Goal: Task Accomplishment & Management: Manage account settings

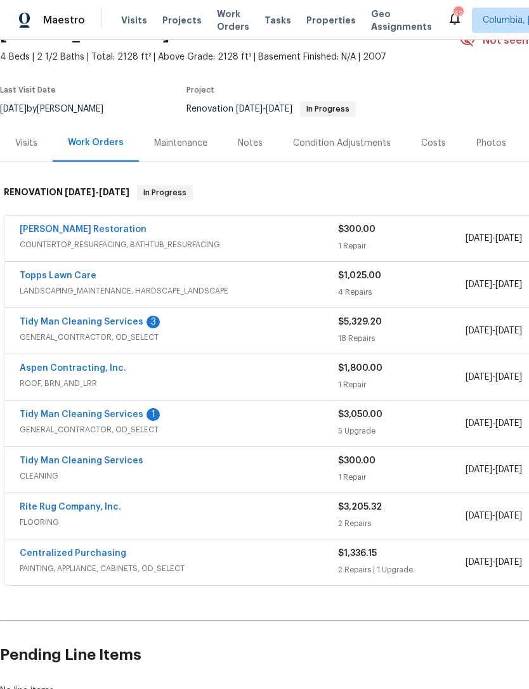
scroll to position [68, 0]
click at [36, 233] on link "[PERSON_NAME] Restoration" at bounding box center [83, 229] width 127 height 9
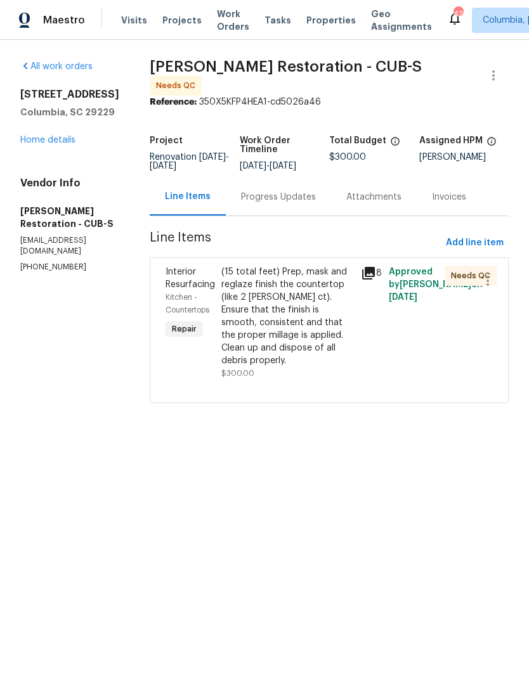
click at [249, 192] on div "Progress Updates" at bounding box center [278, 197] width 75 height 13
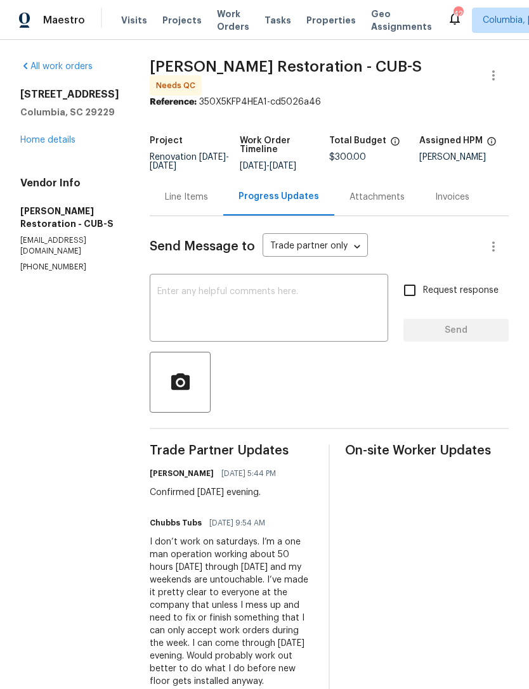
click at [165, 191] on div "Line Items" at bounding box center [186, 197] width 43 height 13
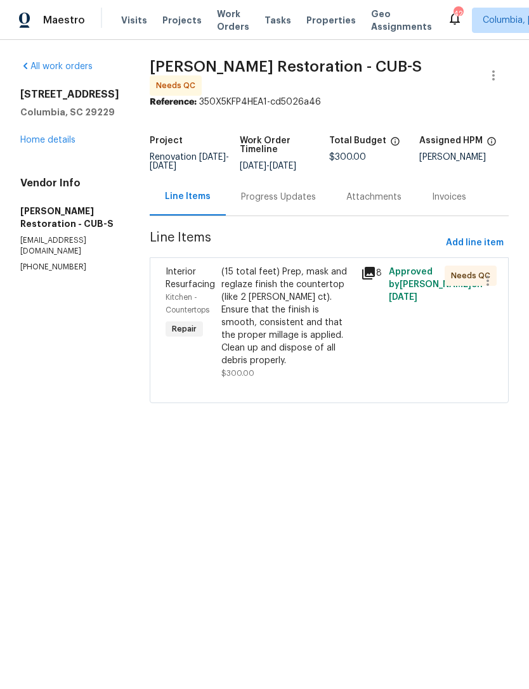
click at [244, 315] on div "(15 total feet) Prep, mask and reglaze finish the countertop (like 2 [PERSON_NA…" at bounding box center [287, 316] width 132 height 101
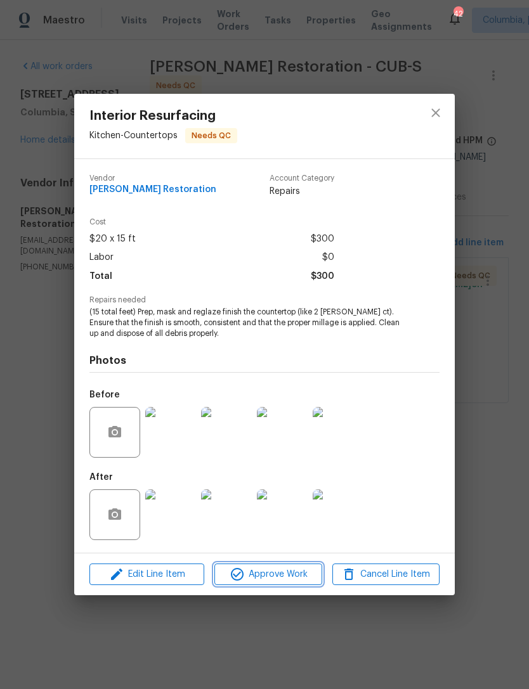
click at [255, 583] on span "Approve Work" at bounding box center [268, 575] width 100 height 16
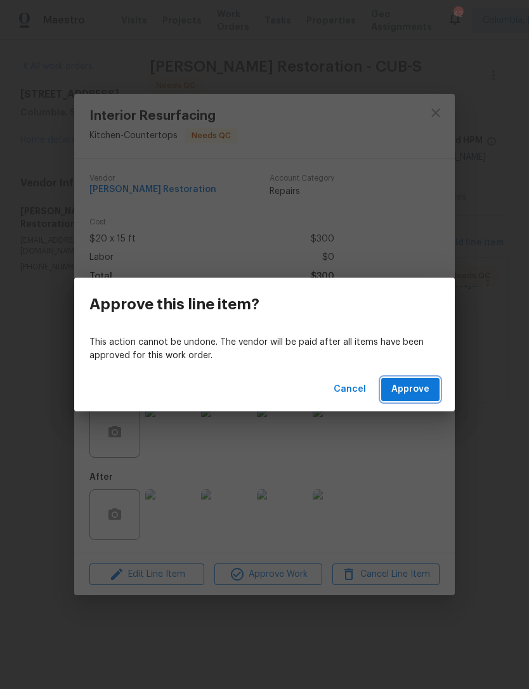
click at [398, 391] on span "Approve" at bounding box center [410, 390] width 38 height 16
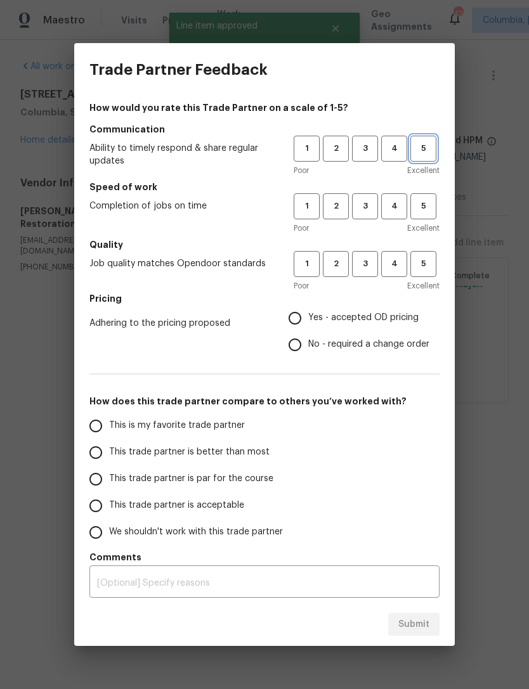
click at [415, 143] on span "5" at bounding box center [423, 148] width 23 height 15
click at [436, 184] on h5 "Speed of work" at bounding box center [264, 187] width 350 height 13
click at [425, 246] on h5 "Quality" at bounding box center [264, 244] width 350 height 13
click at [422, 209] on span "5" at bounding box center [423, 206] width 23 height 15
click at [424, 260] on span "5" at bounding box center [423, 264] width 23 height 15
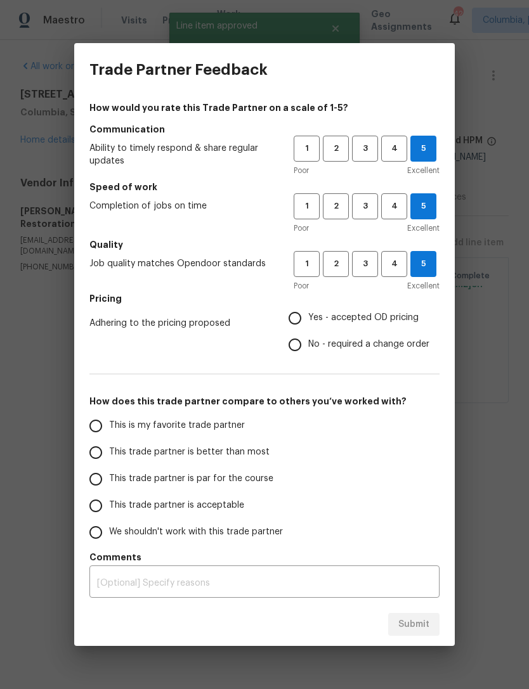
click at [284, 316] on input "Yes - accepted OD pricing" at bounding box center [295, 318] width 27 height 27
radio input "true"
click at [98, 431] on input "This is my favorite trade partner" at bounding box center [95, 426] width 27 height 27
click at [405, 623] on span "Submit" at bounding box center [413, 625] width 31 height 16
radio input "true"
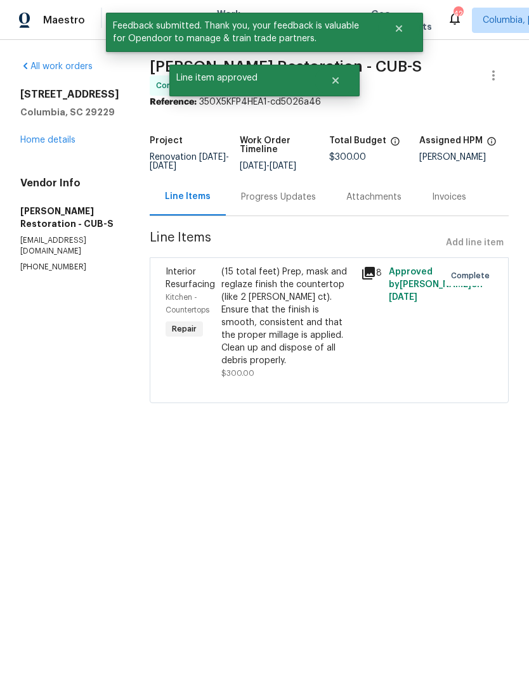
click at [27, 144] on link "Home details" at bounding box center [47, 140] width 55 height 9
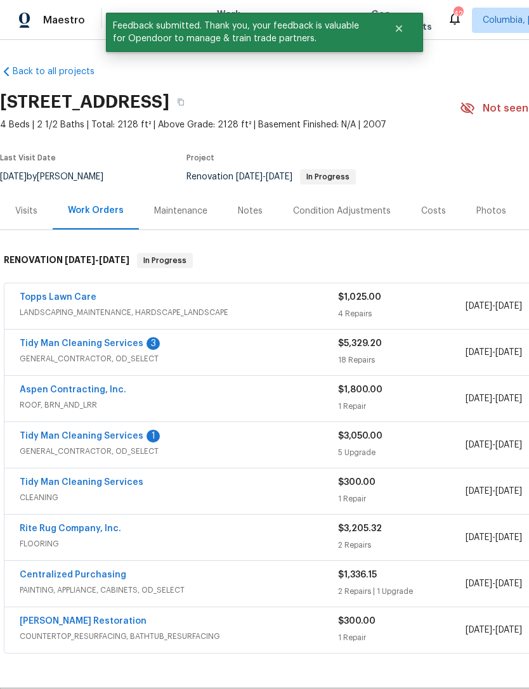
click at [43, 299] on link "Topps Lawn Care" at bounding box center [58, 297] width 77 height 9
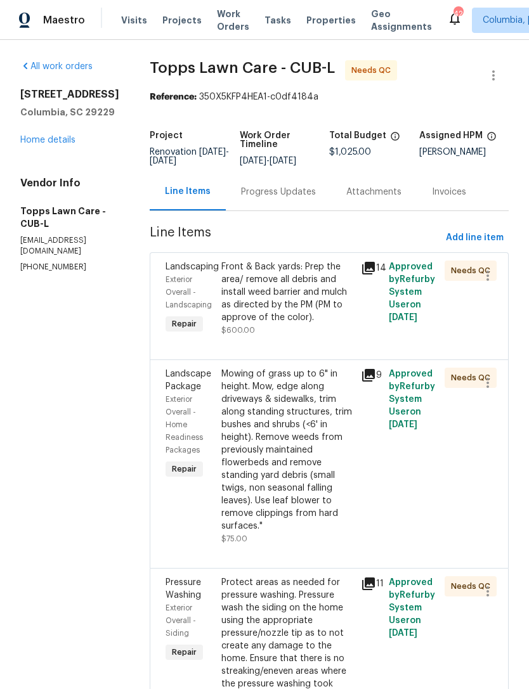
click at [241, 188] on div "Progress Updates" at bounding box center [278, 192] width 75 height 13
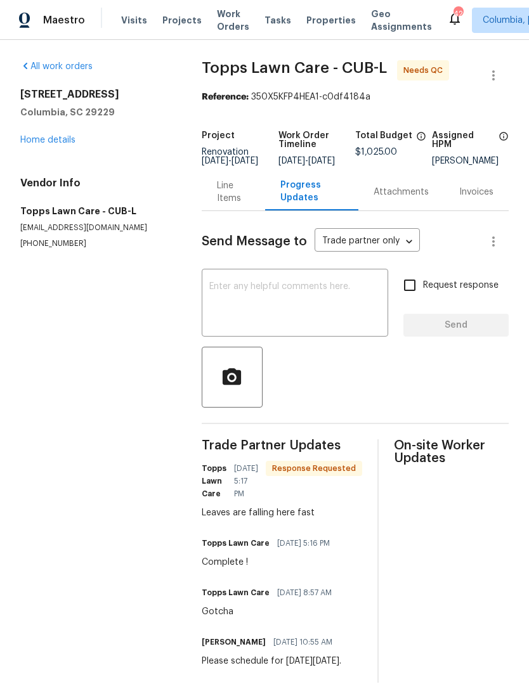
click at [231, 309] on textarea at bounding box center [294, 304] width 171 height 44
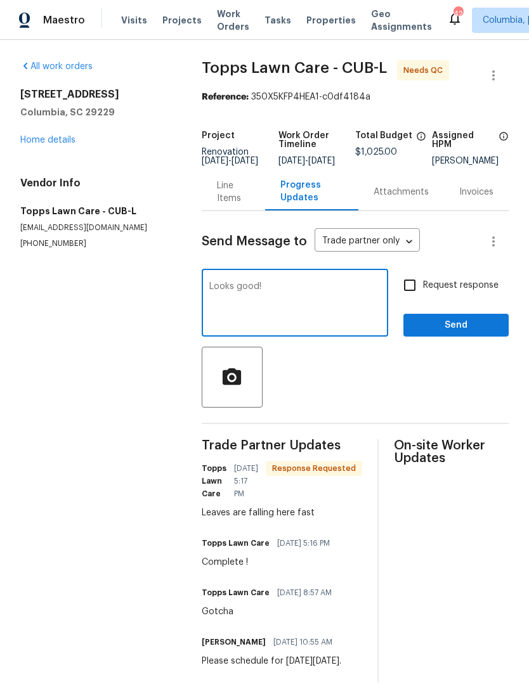
type textarea "Looks good!"
click at [427, 331] on span "Send" at bounding box center [456, 326] width 85 height 16
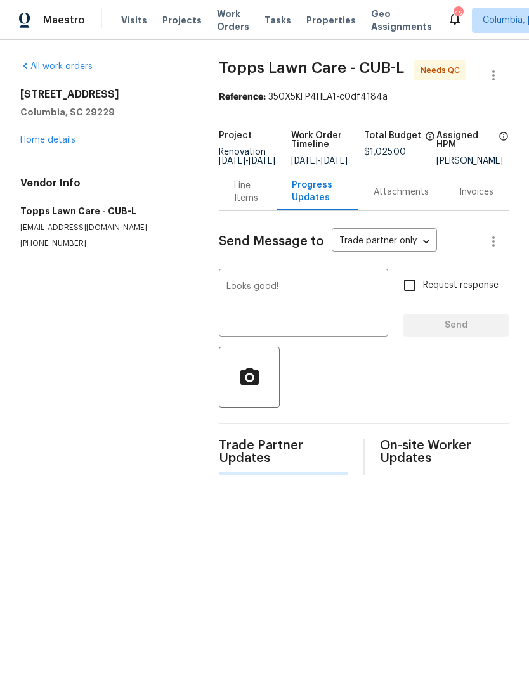
click at [426, 330] on div "Request response Send" at bounding box center [455, 304] width 105 height 65
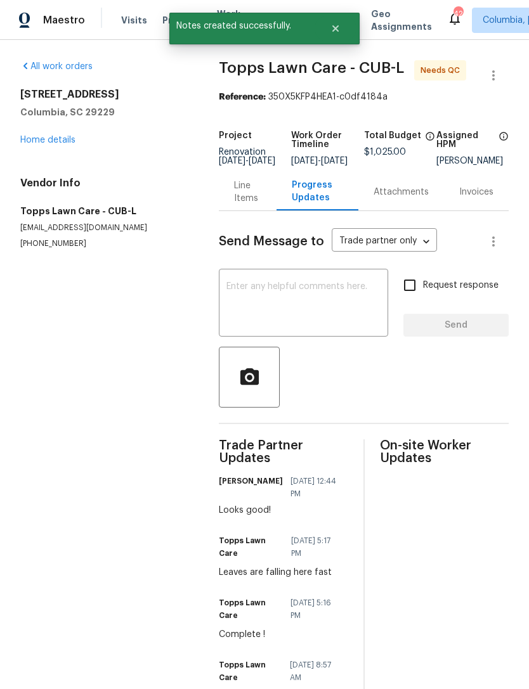
click at [238, 204] on div "Line Items" at bounding box center [247, 191] width 27 height 25
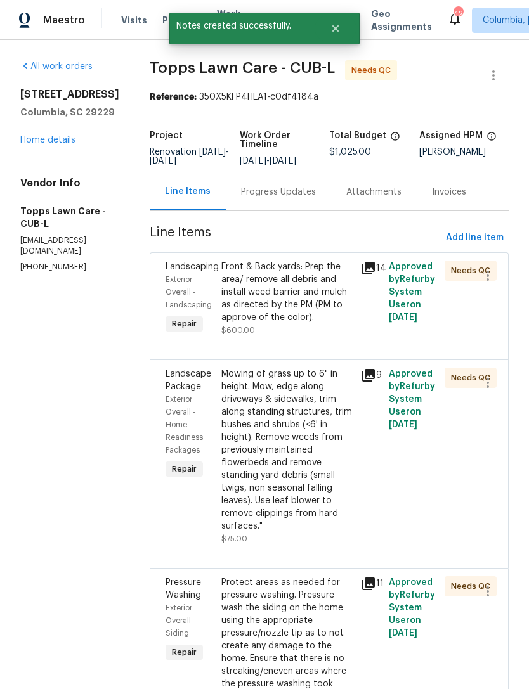
click at [244, 294] on div "Front & Back yards: Prep the area/ remove all debris and install weed barrier a…" at bounding box center [287, 292] width 132 height 63
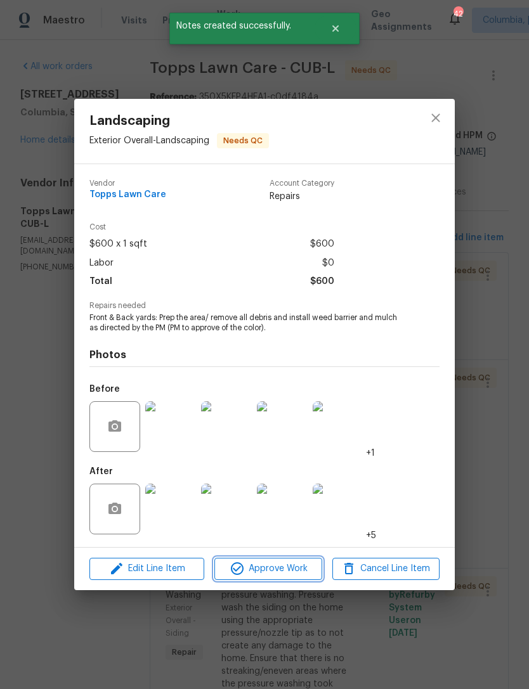
click at [273, 573] on span "Approve Work" at bounding box center [268, 569] width 100 height 16
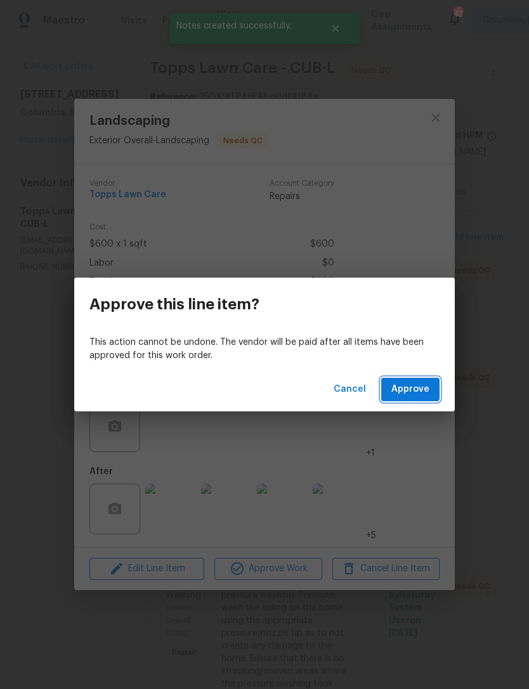
click at [407, 390] on span "Approve" at bounding box center [410, 390] width 38 height 16
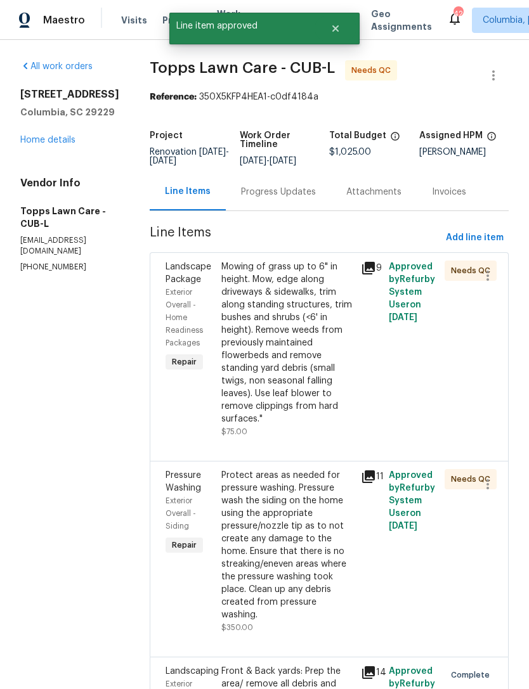
click at [261, 322] on div "Mowing of grass up to 6" in height. Mow, edge along driveways & sidewalks, trim…" at bounding box center [287, 343] width 132 height 165
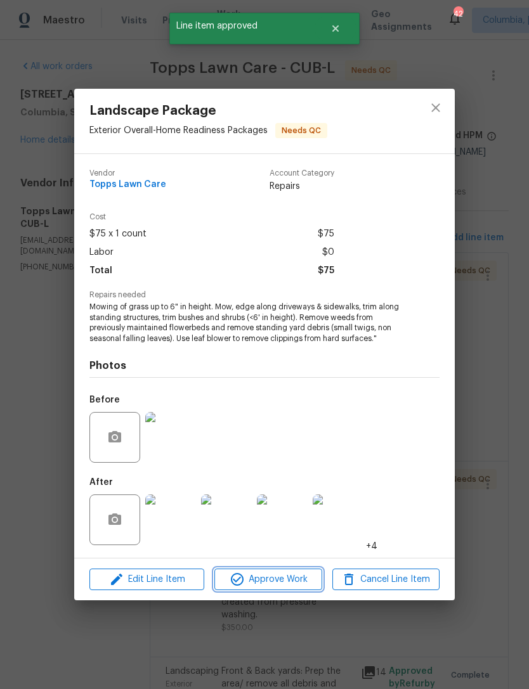
click at [258, 582] on span "Approve Work" at bounding box center [268, 580] width 100 height 16
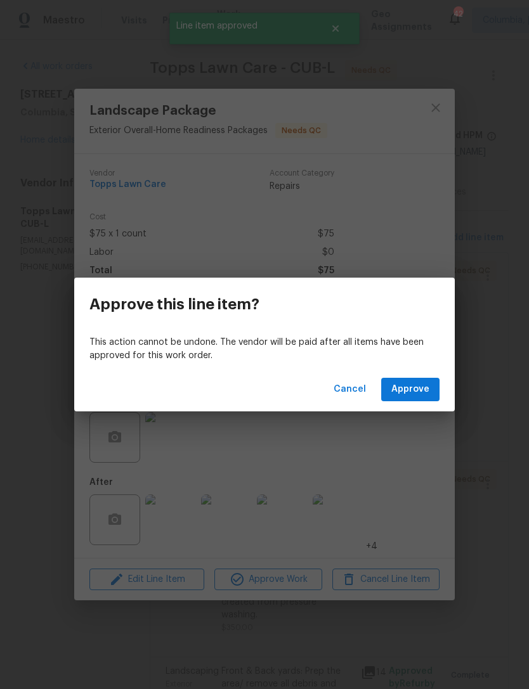
click at [405, 393] on span "Approve" at bounding box center [410, 390] width 38 height 16
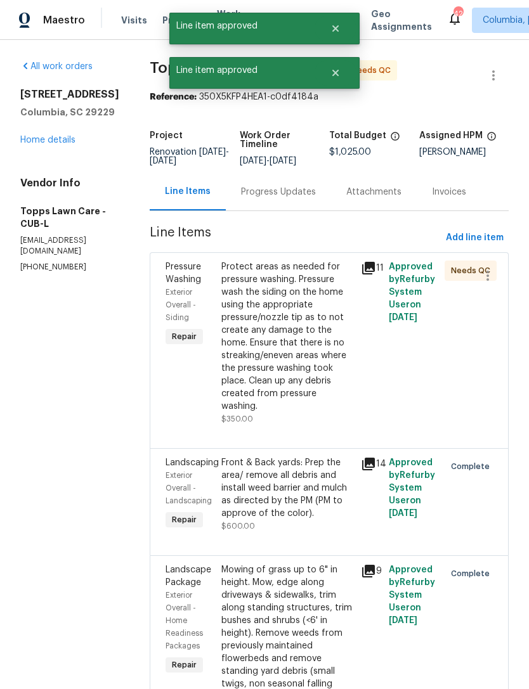
click at [241, 348] on div "Protect areas as needed for pressure washing. Pressure wash the siding on the h…" at bounding box center [287, 337] width 132 height 152
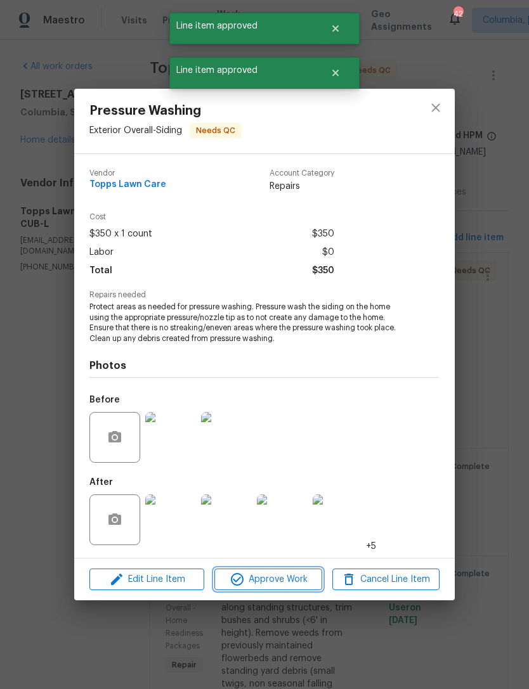
click at [273, 578] on span "Approve Work" at bounding box center [268, 580] width 100 height 16
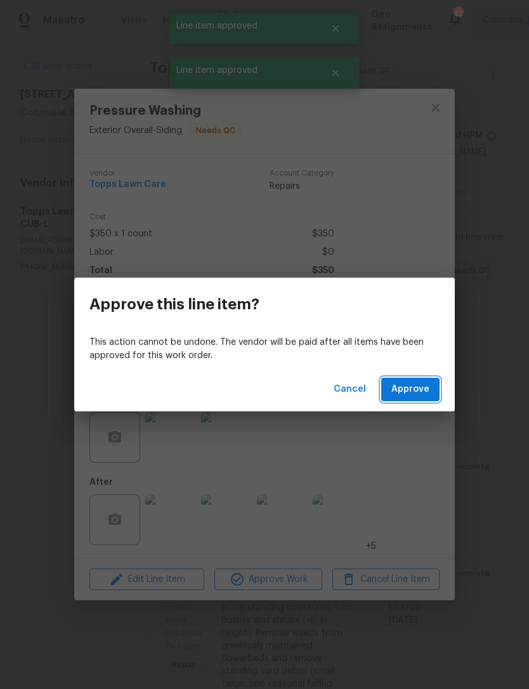
click at [402, 392] on span "Approve" at bounding box center [410, 390] width 38 height 16
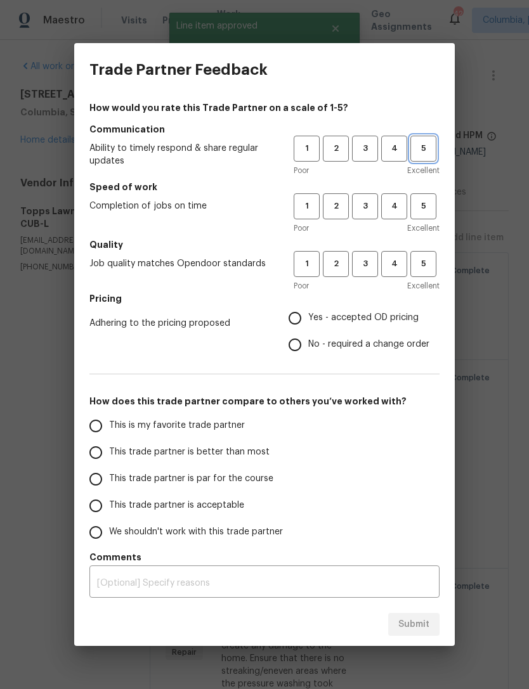
click at [418, 160] on button "5" at bounding box center [423, 149] width 26 height 26
click at [420, 208] on span "5" at bounding box center [423, 206] width 23 height 15
click at [431, 271] on span "5" at bounding box center [423, 264] width 23 height 15
click at [290, 318] on input "Yes - accepted OD pricing" at bounding box center [295, 318] width 27 height 27
radio input "true"
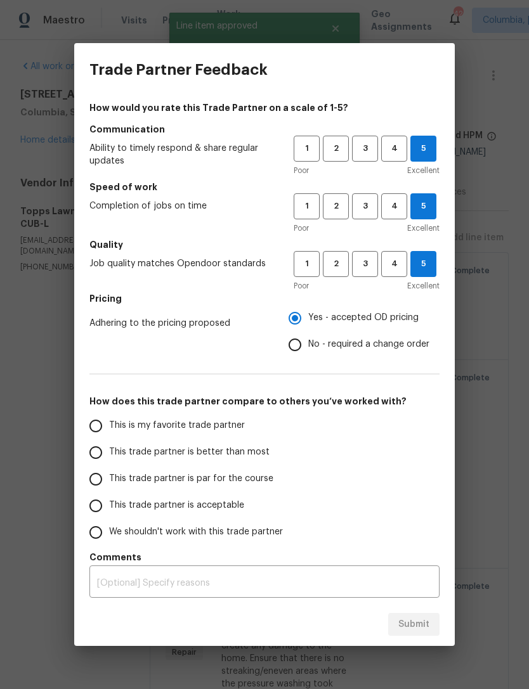
click at [101, 420] on input "This is my favorite trade partner" at bounding box center [95, 426] width 27 height 27
click at [398, 616] on button "Submit" at bounding box center [413, 624] width 51 height 23
radio input "true"
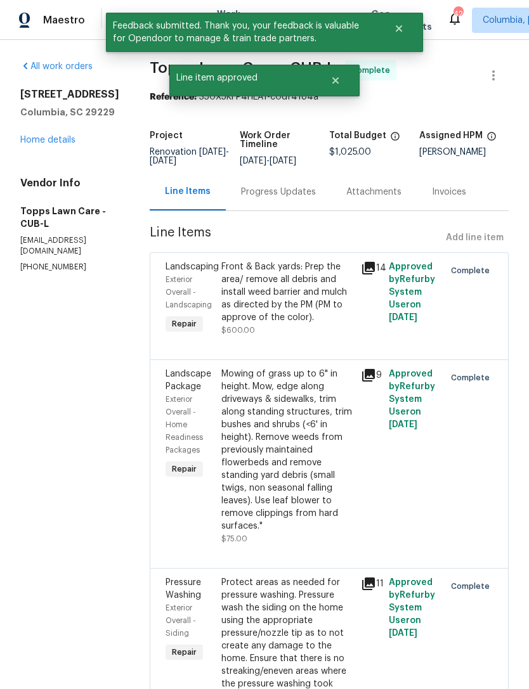
click at [38, 145] on link "Home details" at bounding box center [47, 140] width 55 height 9
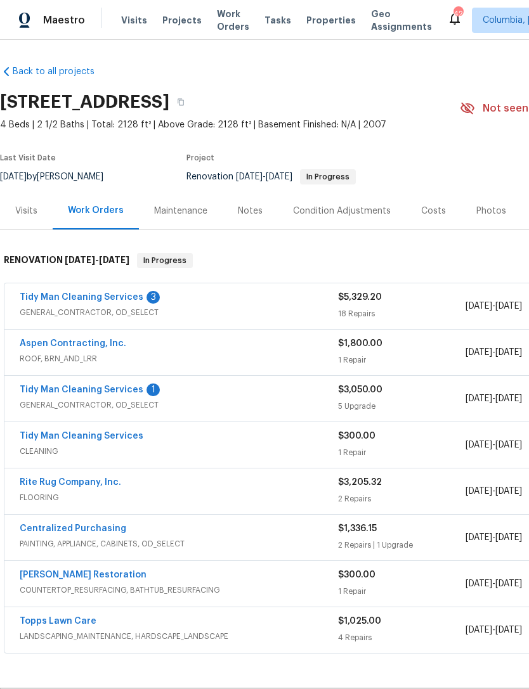
click at [45, 485] on link "Rite Rug Company, Inc." at bounding box center [70, 482] width 101 height 9
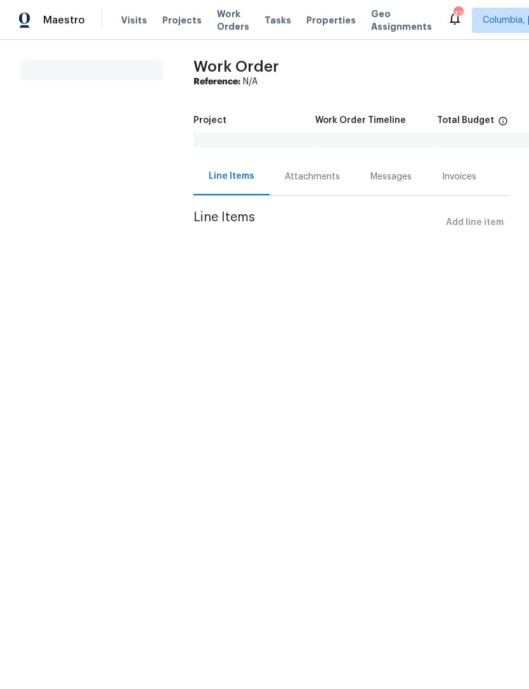
click at [316, 174] on div "Attachments" at bounding box center [312, 177] width 55 height 13
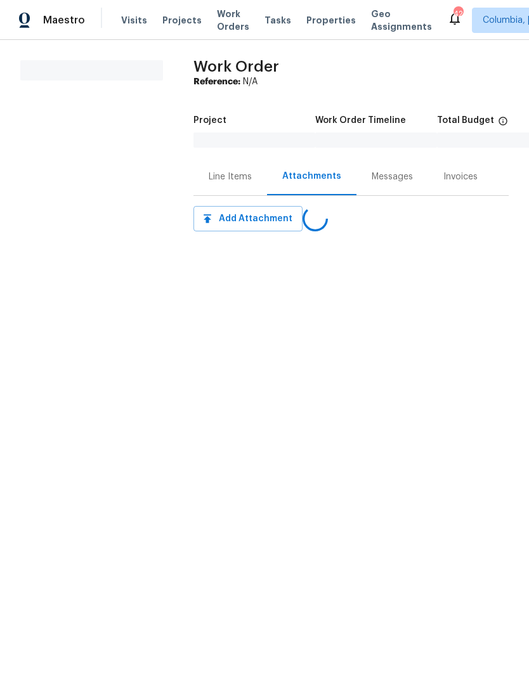
click at [225, 181] on div "Line Items" at bounding box center [230, 177] width 43 height 13
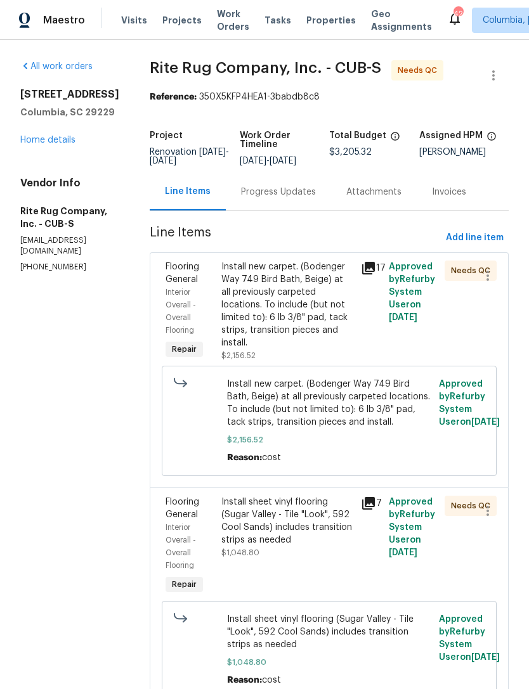
click at [281, 199] on div "Progress Updates" at bounding box center [278, 192] width 75 height 13
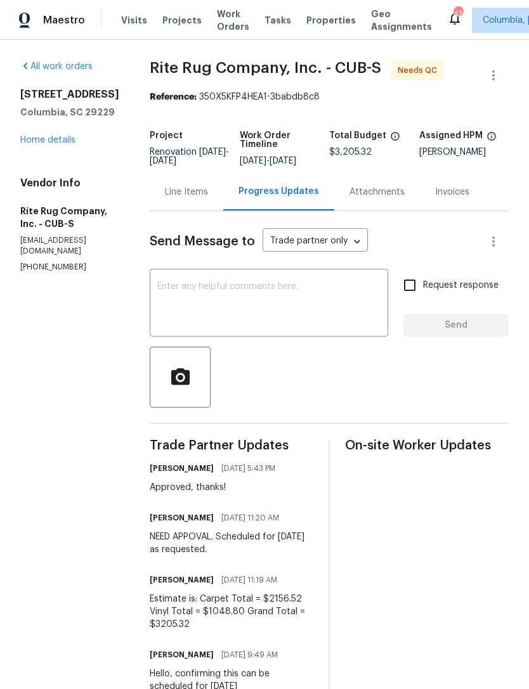
click at [173, 199] on div "Line Items" at bounding box center [186, 192] width 43 height 13
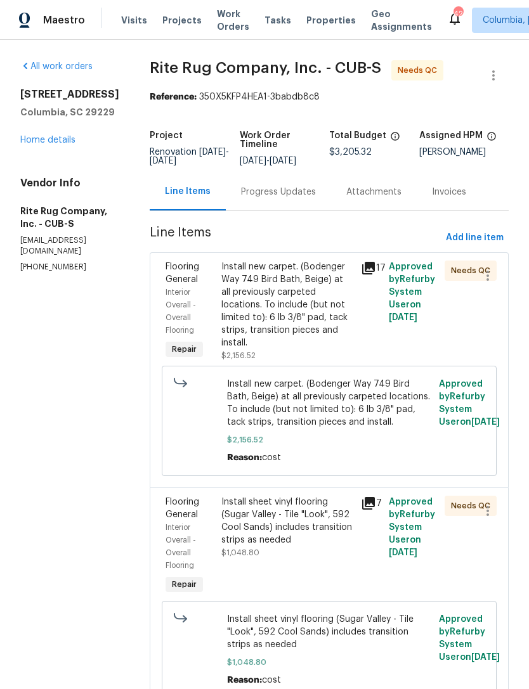
click at [275, 320] on div "Install new carpet. (Bodenger Way 749 Bird Bath, Beige) at all previously carpe…" at bounding box center [287, 305] width 132 height 89
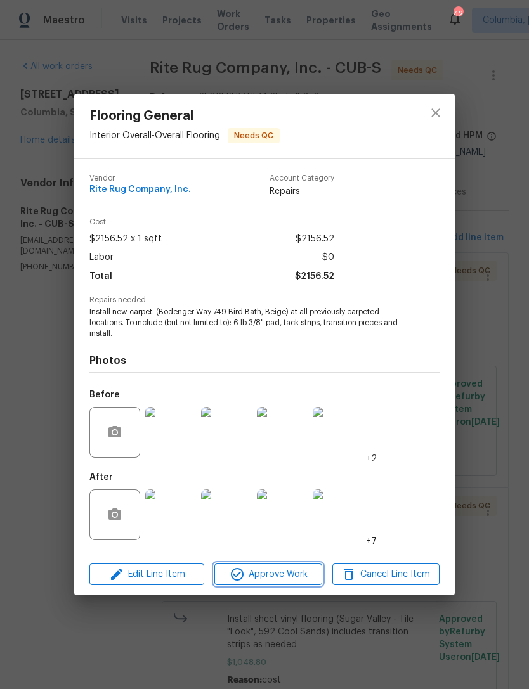
click at [279, 566] on button "Approve Work" at bounding box center [267, 575] width 107 height 22
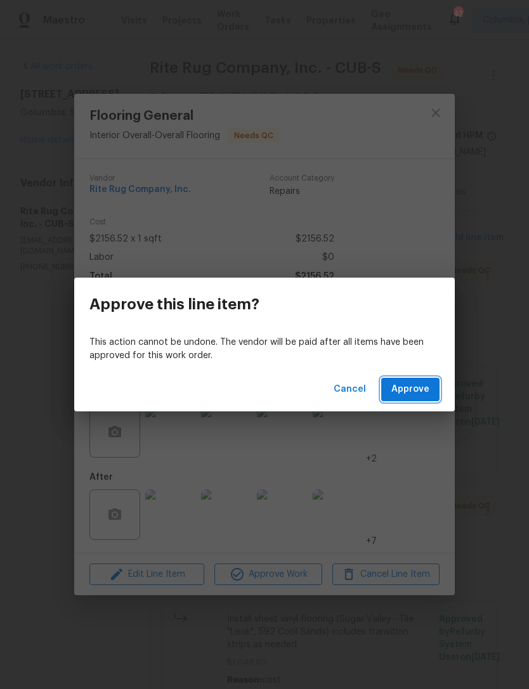
click at [426, 379] on button "Approve" at bounding box center [410, 389] width 58 height 23
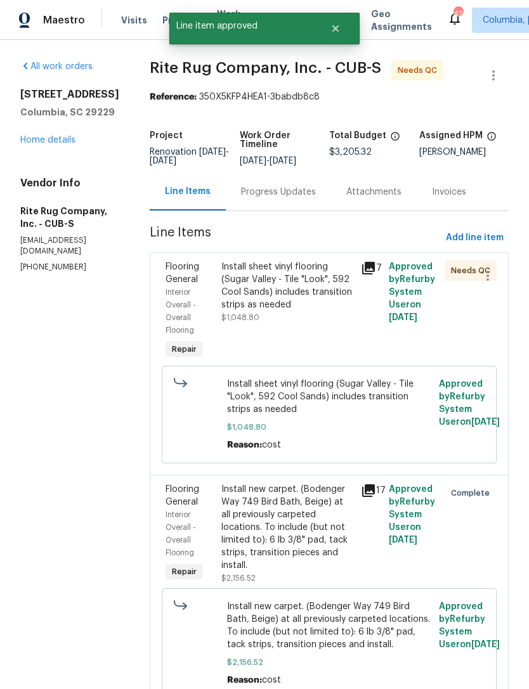
click at [275, 324] on div "Install sheet vinyl flooring (Sugar Valley - Tile "Look", 592 Cool Sands) inclu…" at bounding box center [287, 292] width 132 height 63
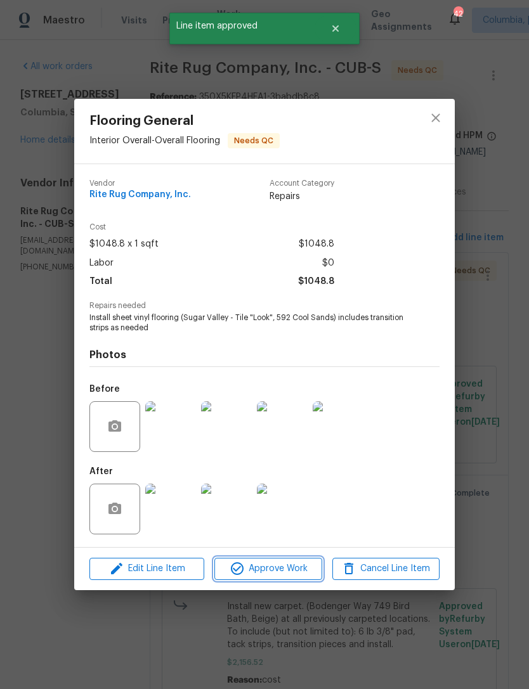
click at [287, 577] on span "Approve Work" at bounding box center [268, 569] width 100 height 16
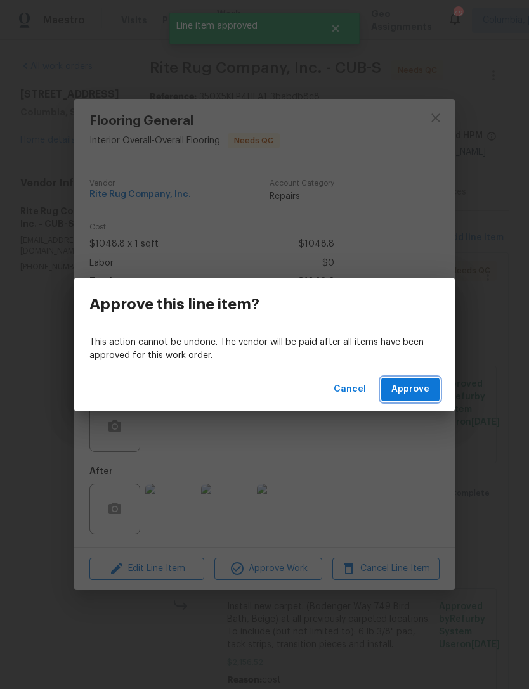
click at [428, 396] on span "Approve" at bounding box center [410, 390] width 38 height 16
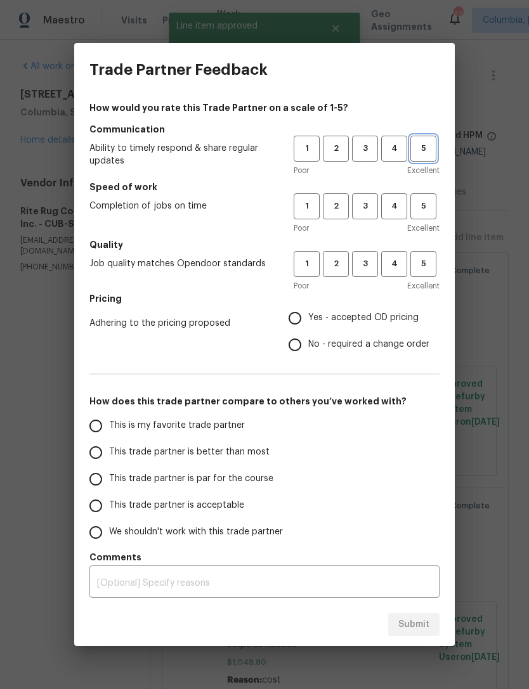
click at [426, 144] on span "5" at bounding box center [423, 148] width 23 height 15
click at [426, 195] on button "5" at bounding box center [423, 206] width 26 height 26
click at [429, 264] on span "5" at bounding box center [423, 264] width 23 height 15
click at [321, 319] on span "Yes - accepted OD pricing" at bounding box center [363, 317] width 110 height 13
click at [308, 319] on input "Yes - accepted OD pricing" at bounding box center [295, 318] width 27 height 27
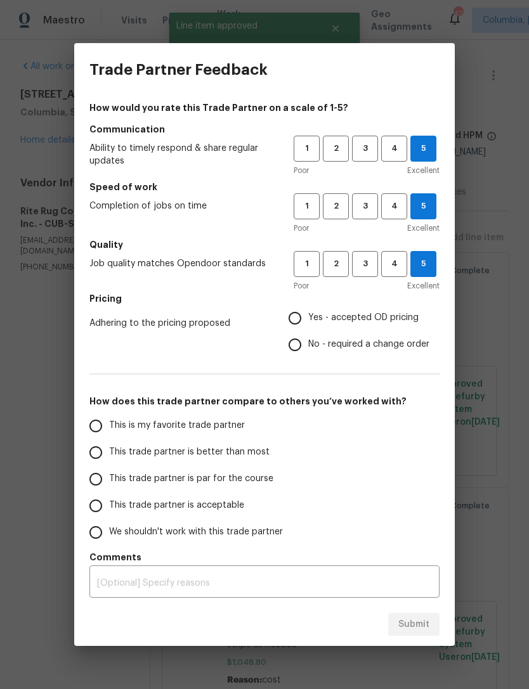
radio input "true"
click at [136, 425] on span "This is my favorite trade partner" at bounding box center [177, 425] width 136 height 13
click at [109, 425] on input "This is my favorite trade partner" at bounding box center [95, 426] width 27 height 27
click at [412, 615] on button "Submit" at bounding box center [413, 624] width 51 height 23
radio input "true"
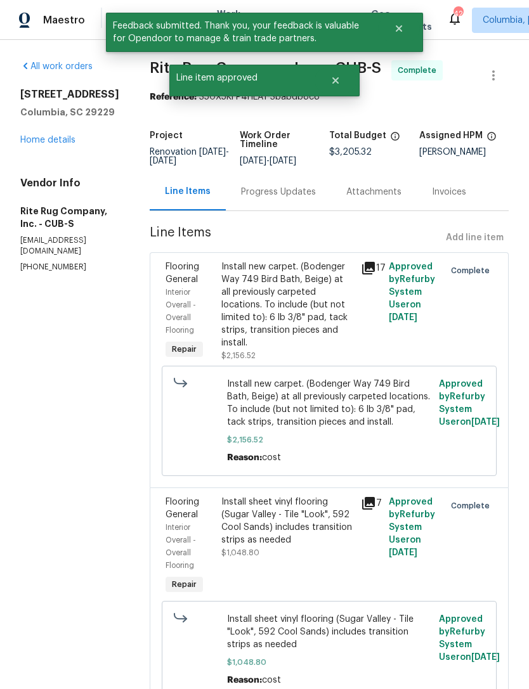
click at [39, 137] on link "Home details" at bounding box center [47, 140] width 55 height 9
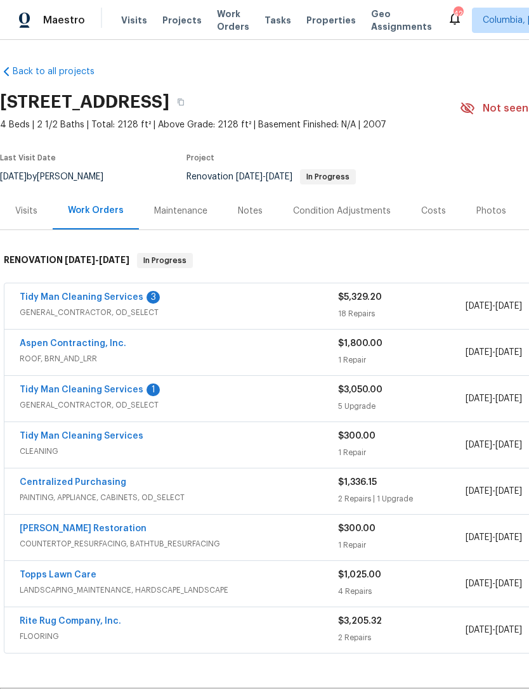
click at [95, 440] on link "Tidy Man Cleaning Services" at bounding box center [82, 436] width 124 height 9
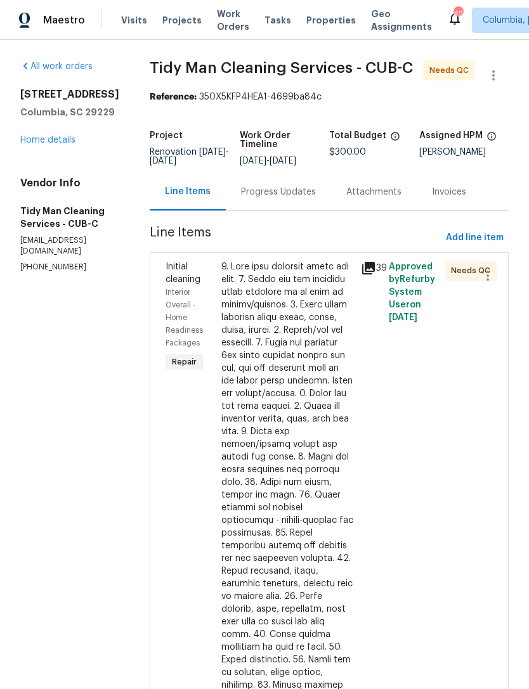
click at [275, 369] on div at bounding box center [287, 565] width 132 height 609
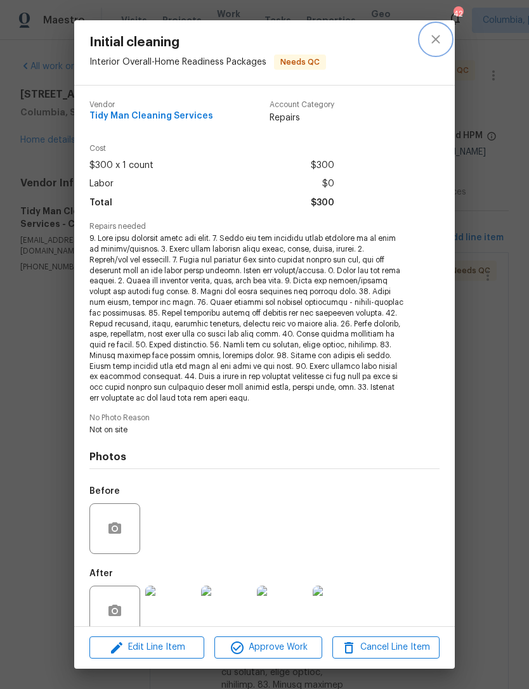
click at [445, 32] on button "close" at bounding box center [435, 39] width 30 height 30
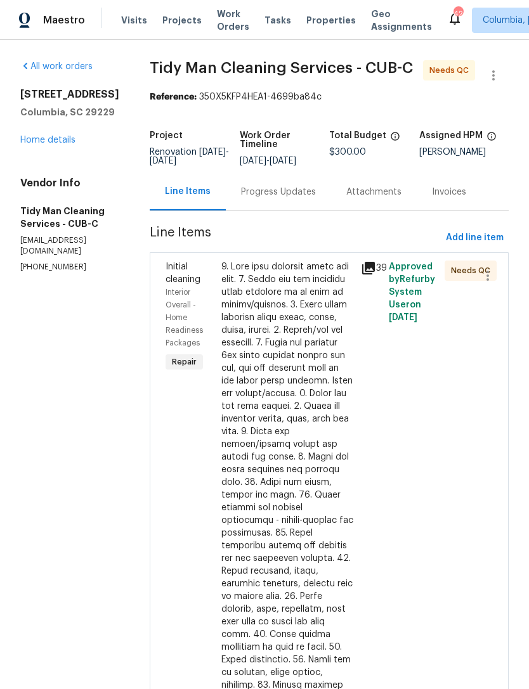
click at [54, 145] on link "Home details" at bounding box center [47, 140] width 55 height 9
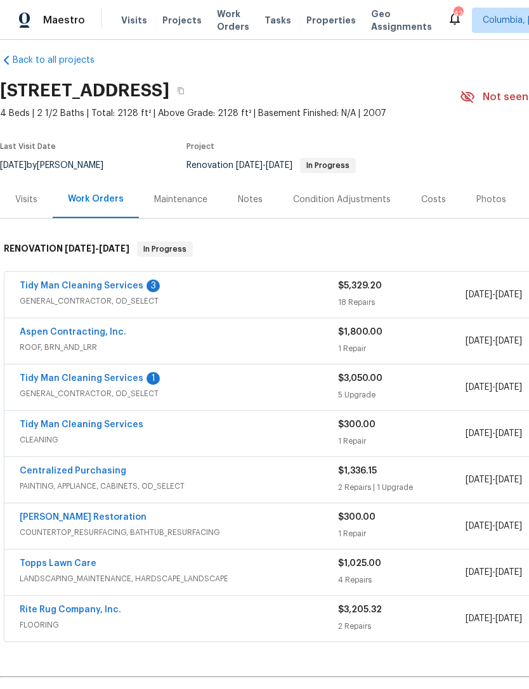
scroll to position [9, 0]
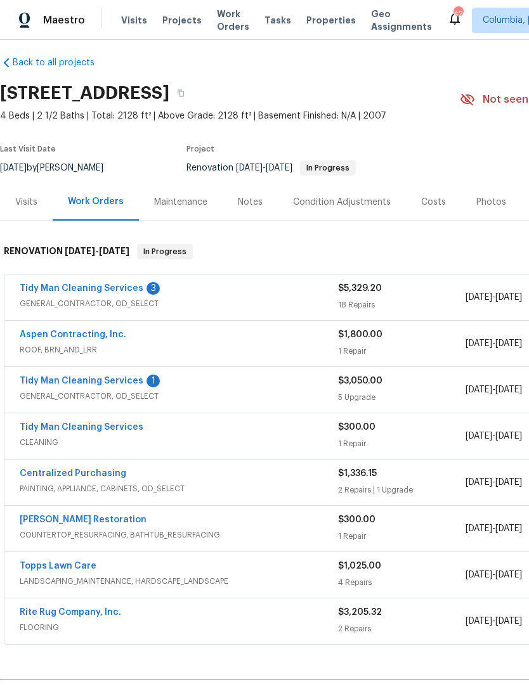
click at [95, 385] on link "Tidy Man Cleaning Services" at bounding box center [82, 381] width 124 height 9
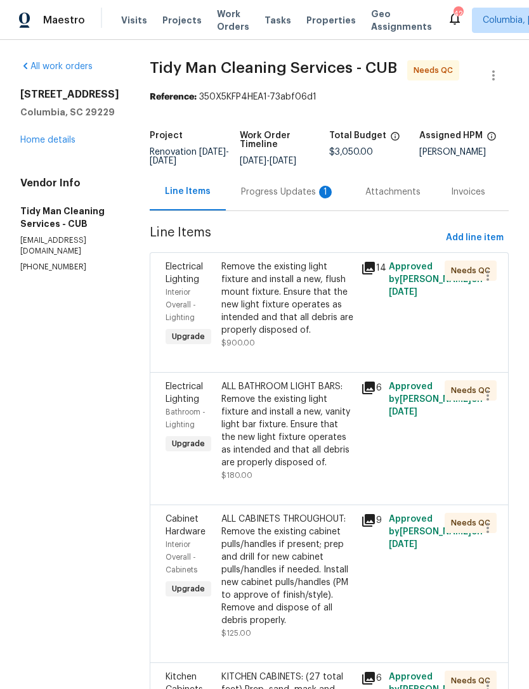
click at [51, 145] on link "Home details" at bounding box center [47, 140] width 55 height 9
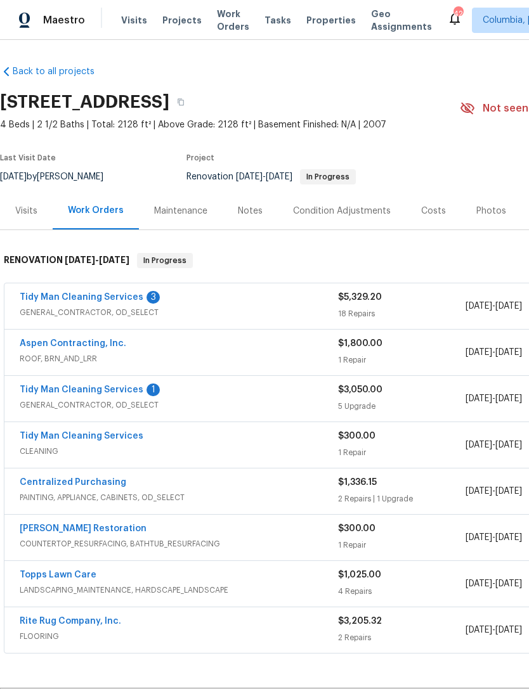
click at [98, 386] on link "Tidy Man Cleaning Services" at bounding box center [82, 390] width 124 height 9
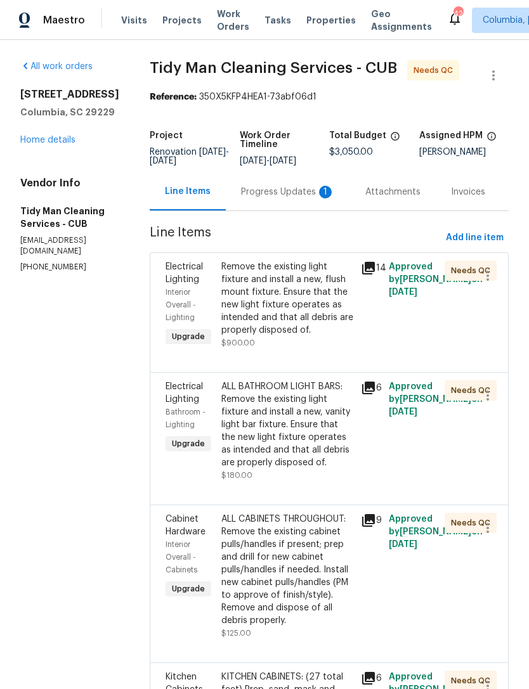
click at [264, 188] on div "Progress Updates 1" at bounding box center [288, 192] width 94 height 13
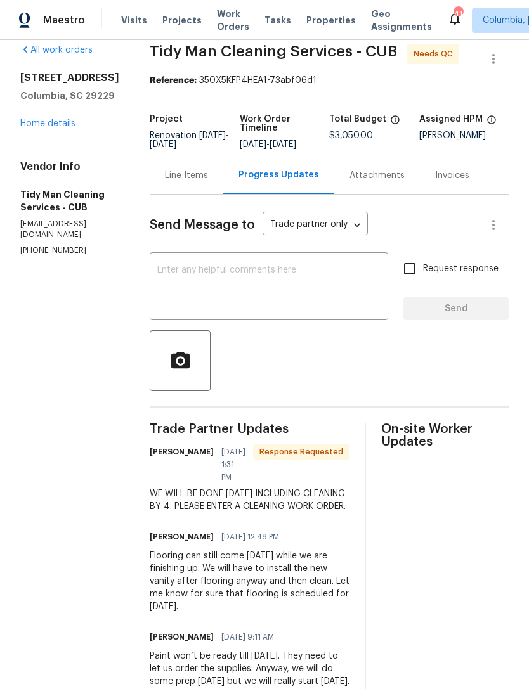
scroll to position [13, 0]
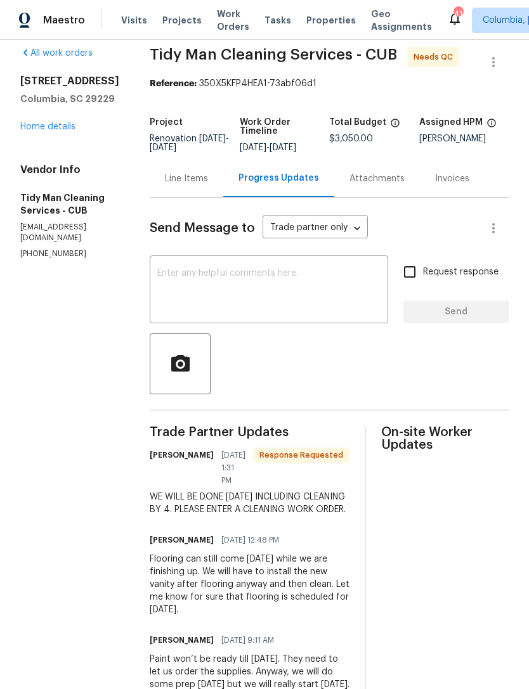
click at [165, 178] on div "Line Items" at bounding box center [186, 179] width 43 height 13
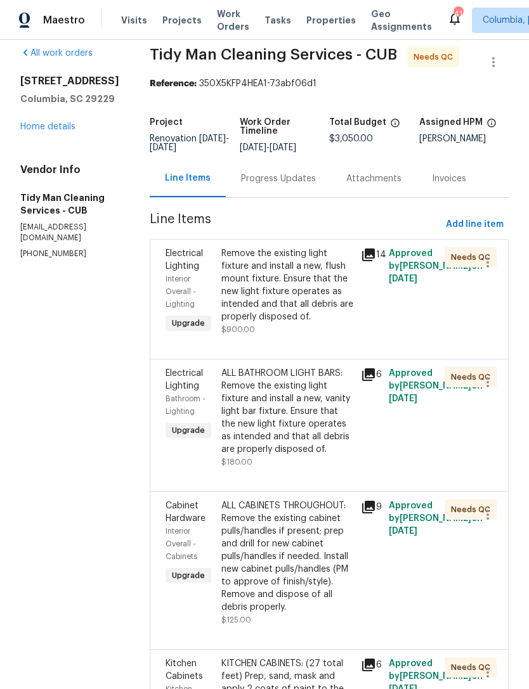
click at [256, 280] on div "Remove the existing light fixture and install a new, flush mount fixture. Ensur…" at bounding box center [287, 285] width 132 height 76
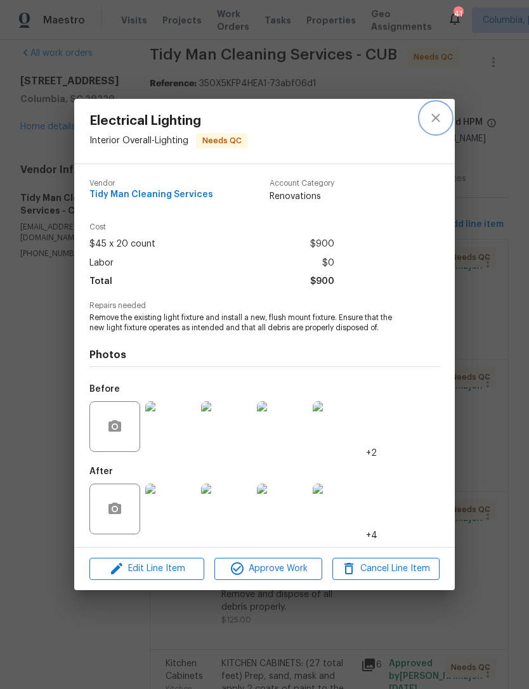
click at [441, 110] on icon "close" at bounding box center [435, 117] width 15 height 15
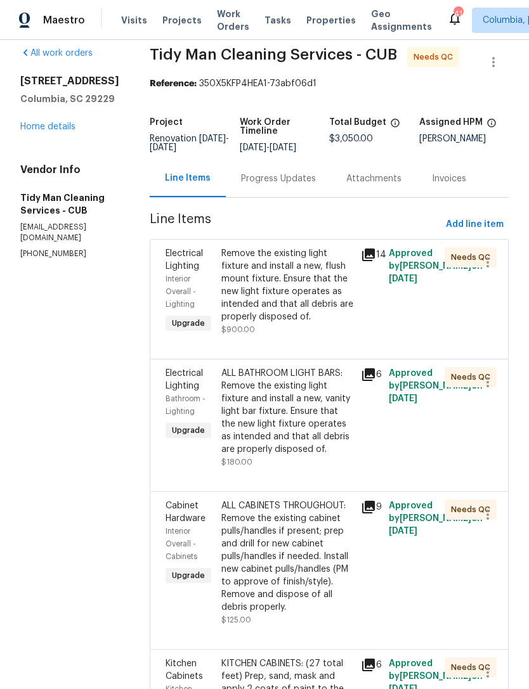
click at [25, 131] on link "Home details" at bounding box center [47, 126] width 55 height 9
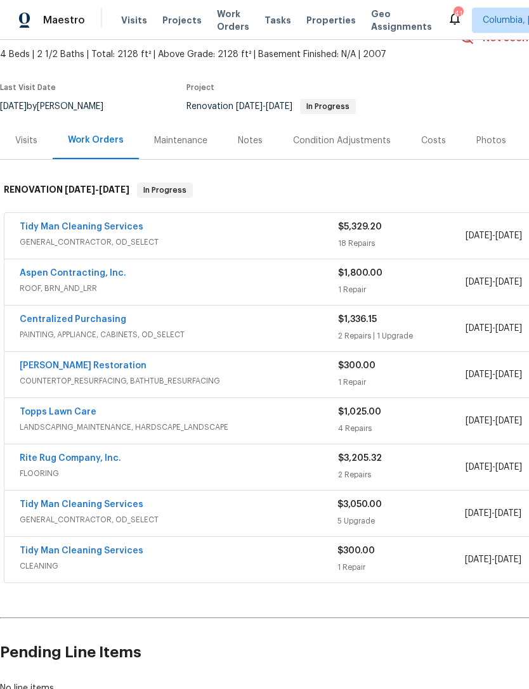
scroll to position [71, 0]
click at [25, 508] on link "Tidy Man Cleaning Services" at bounding box center [82, 504] width 124 height 9
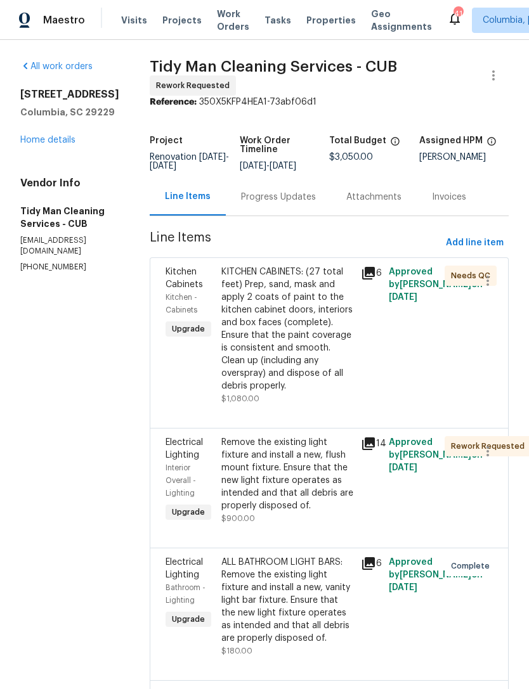
click at [256, 294] on div "KITCHEN CABINETS: (27 total feet) Prep, sand, mask and apply 2 coats of paint t…" at bounding box center [287, 329] width 132 height 127
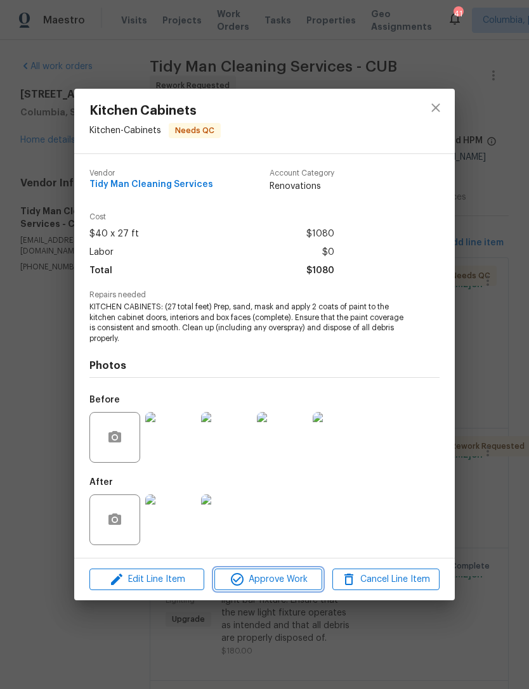
click at [257, 582] on span "Approve Work" at bounding box center [268, 580] width 100 height 16
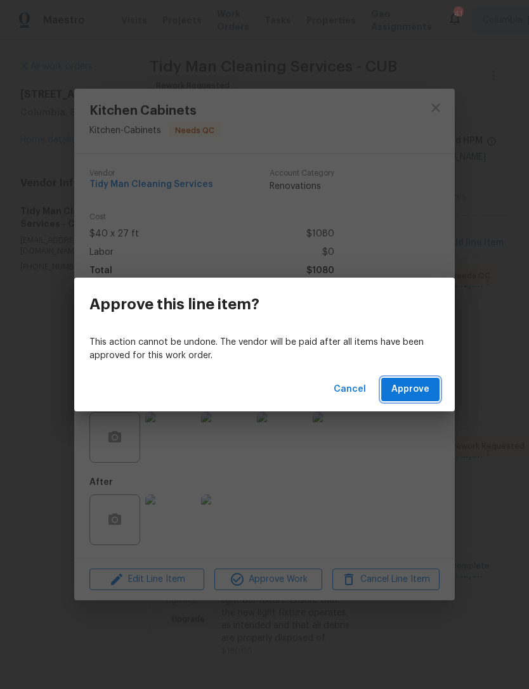
click at [404, 388] on span "Approve" at bounding box center [410, 390] width 38 height 16
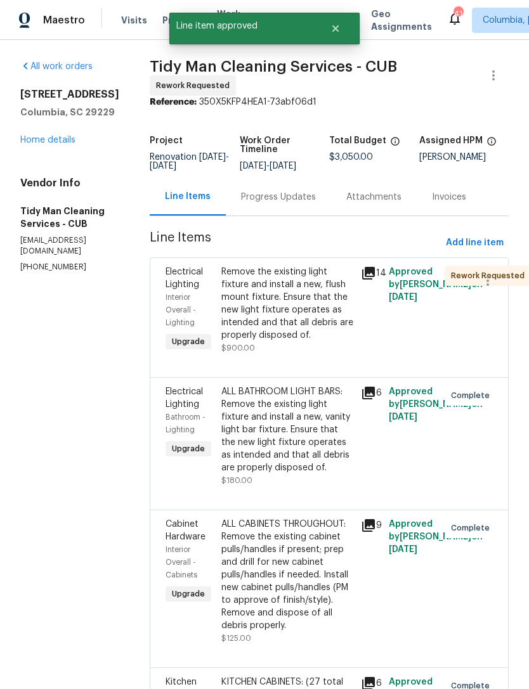
click at [249, 195] on div "Progress Updates" at bounding box center [278, 197] width 75 height 13
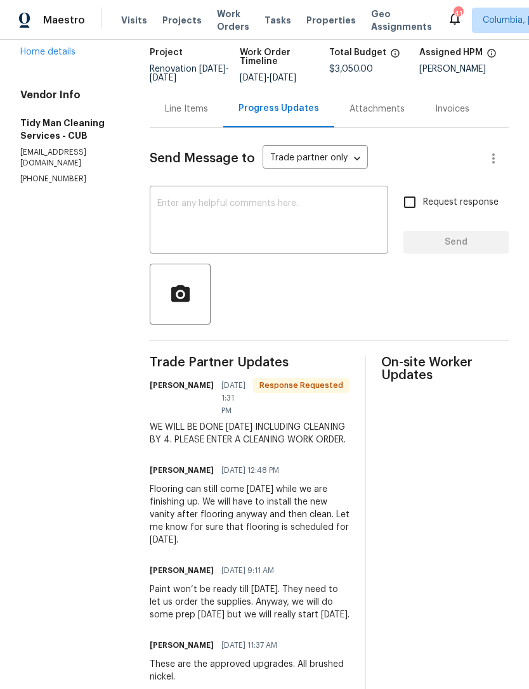
click at [33, 56] on link "Home details" at bounding box center [47, 52] width 55 height 9
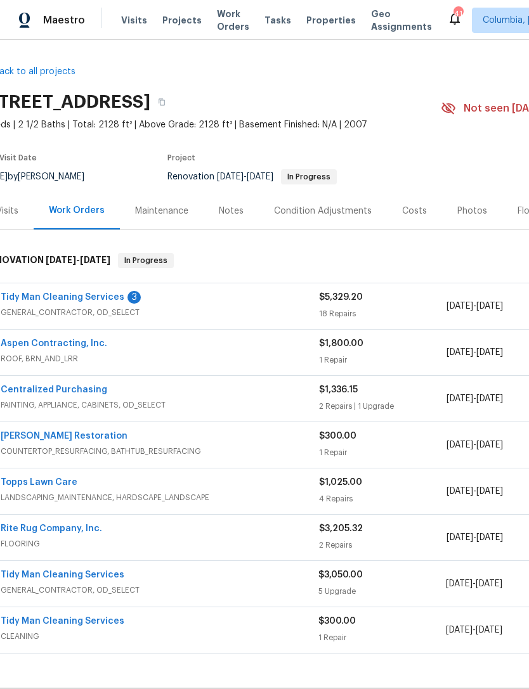
scroll to position [0, 20]
click at [41, 346] on link "Aspen Contracting, Inc." at bounding box center [53, 343] width 107 height 9
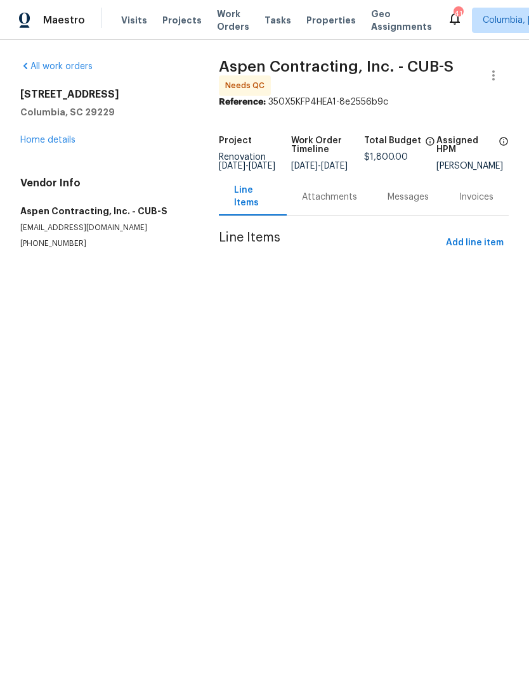
click at [317, 202] on div "Attachments" at bounding box center [329, 197] width 55 height 13
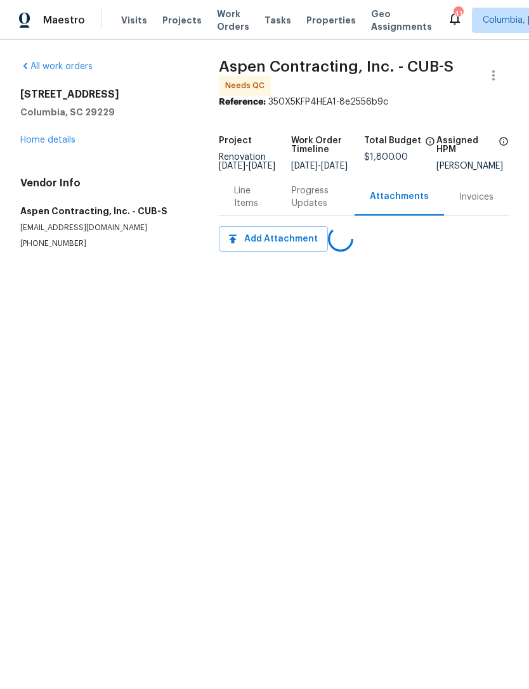
click at [235, 206] on div "Line Items" at bounding box center [247, 197] width 27 height 25
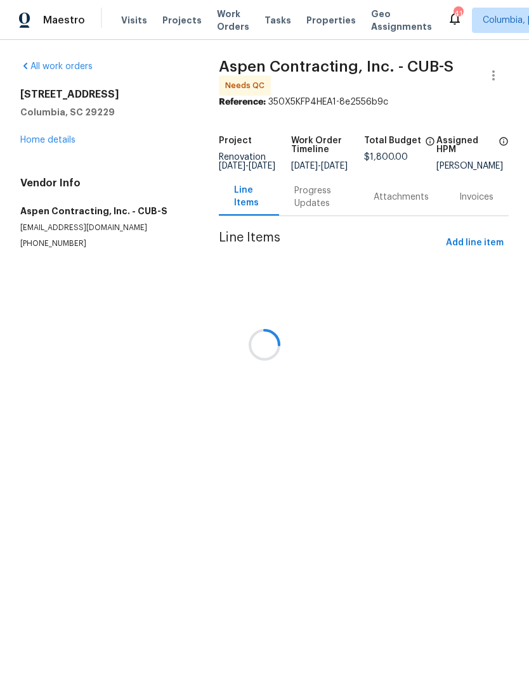
click at [308, 199] on div at bounding box center [264, 344] width 529 height 689
click at [313, 202] on div at bounding box center [264, 344] width 529 height 689
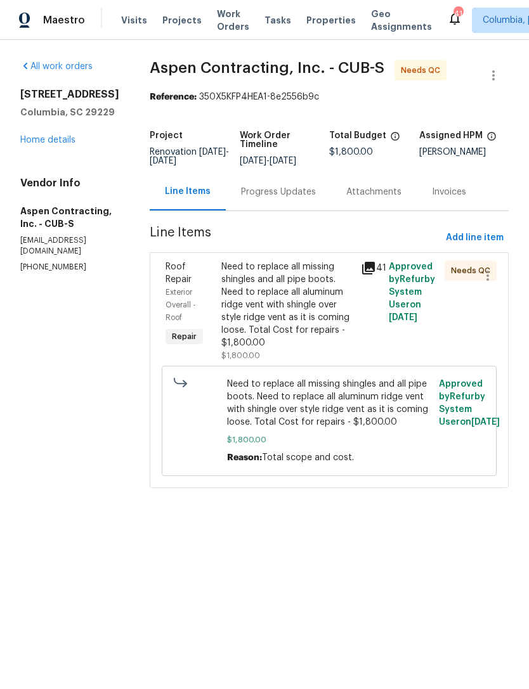
click at [267, 199] on div "Progress Updates" at bounding box center [278, 192] width 75 height 13
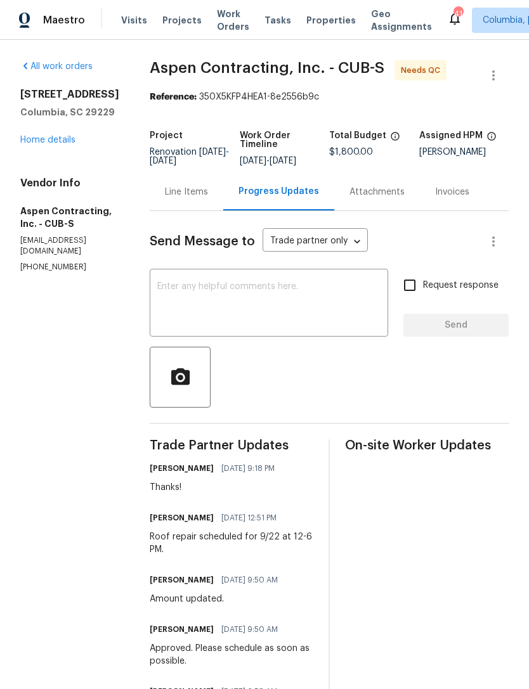
click at [184, 199] on div "Line Items" at bounding box center [186, 192] width 43 height 13
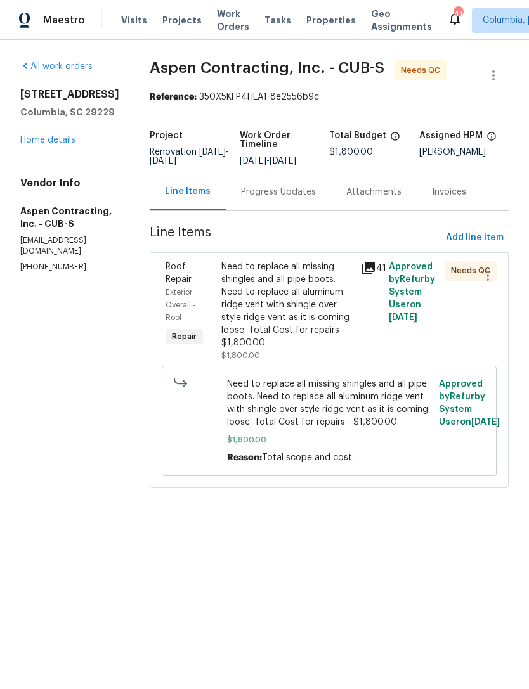
click at [255, 315] on div "Need to replace all missing shingles and all pipe boots. Need to replace all al…" at bounding box center [287, 305] width 132 height 89
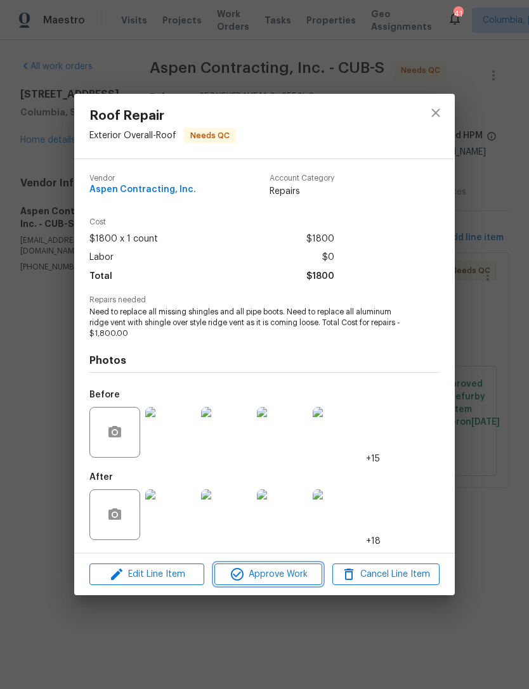
click at [248, 575] on span "Approve Work" at bounding box center [268, 575] width 100 height 16
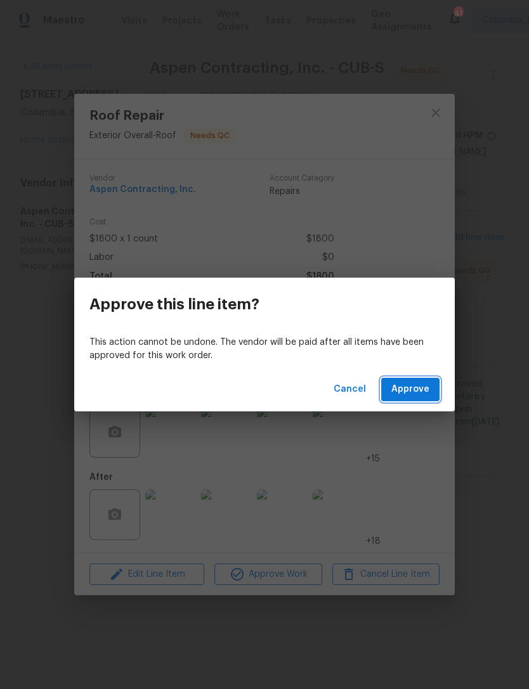
click at [405, 388] on span "Approve" at bounding box center [410, 390] width 38 height 16
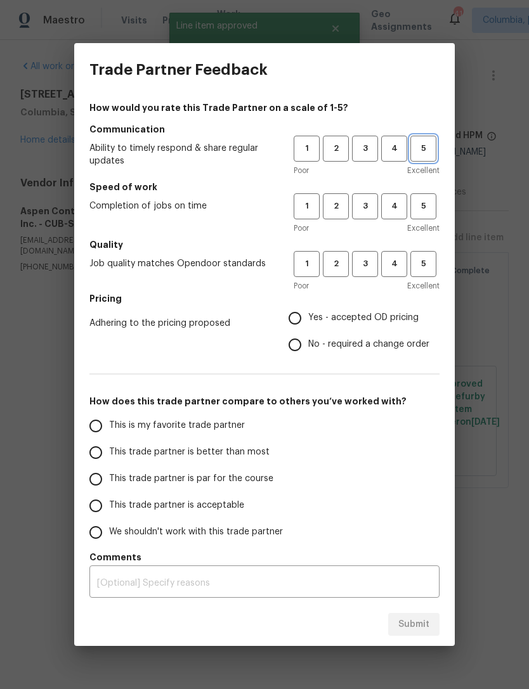
click at [422, 150] on span "5" at bounding box center [423, 148] width 23 height 15
click at [423, 200] on span "5" at bounding box center [423, 206] width 23 height 15
click at [426, 258] on span "5" at bounding box center [423, 264] width 23 height 15
click at [306, 305] on label "Yes - accepted OD pricing" at bounding box center [356, 318] width 148 height 27
click at [306, 305] on input "Yes - accepted OD pricing" at bounding box center [295, 318] width 27 height 27
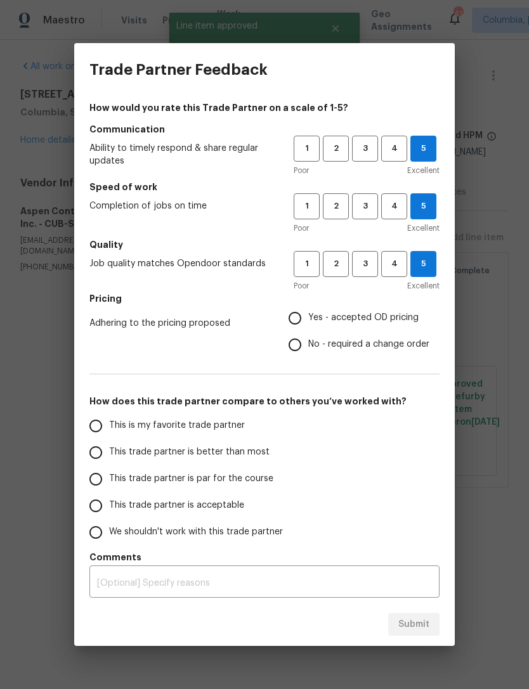
radio input "true"
click at [96, 421] on input "This is my favorite trade partner" at bounding box center [95, 426] width 27 height 27
click at [403, 631] on span "Submit" at bounding box center [413, 625] width 31 height 16
radio input "true"
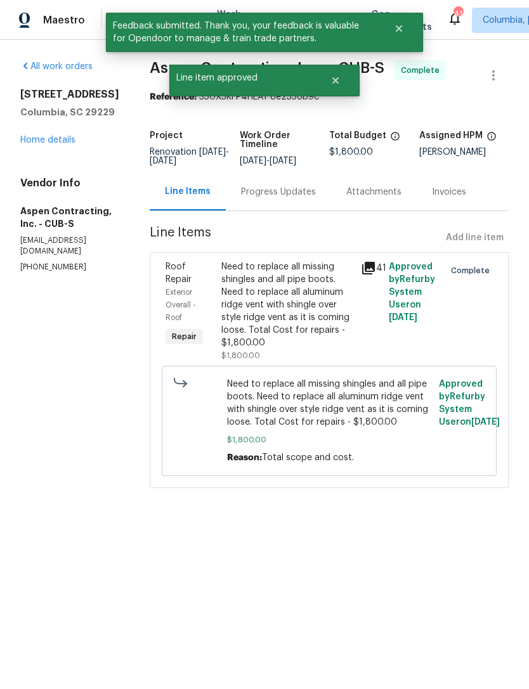
click at [27, 141] on link "Home details" at bounding box center [47, 140] width 55 height 9
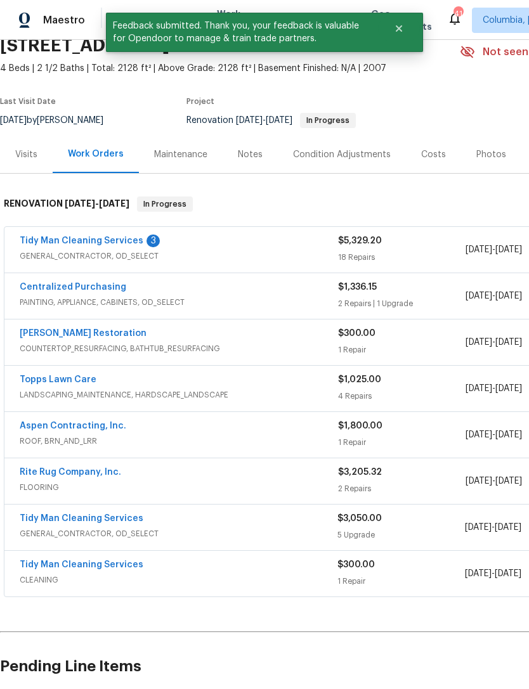
scroll to position [56, 0]
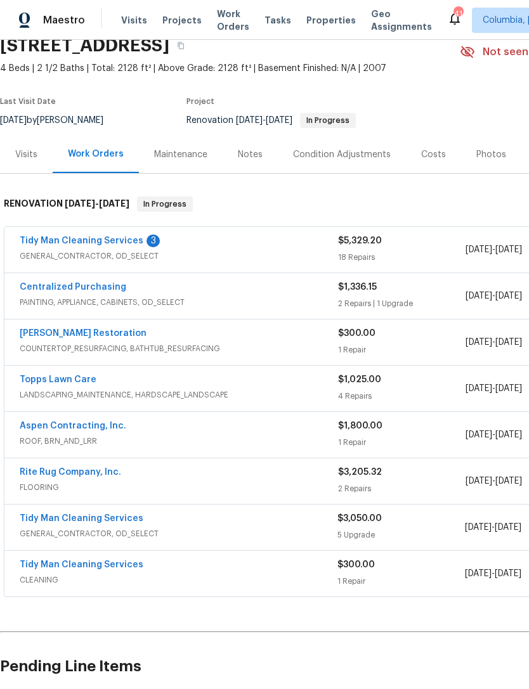
click at [48, 241] on link "Tidy Man Cleaning Services" at bounding box center [82, 241] width 124 height 9
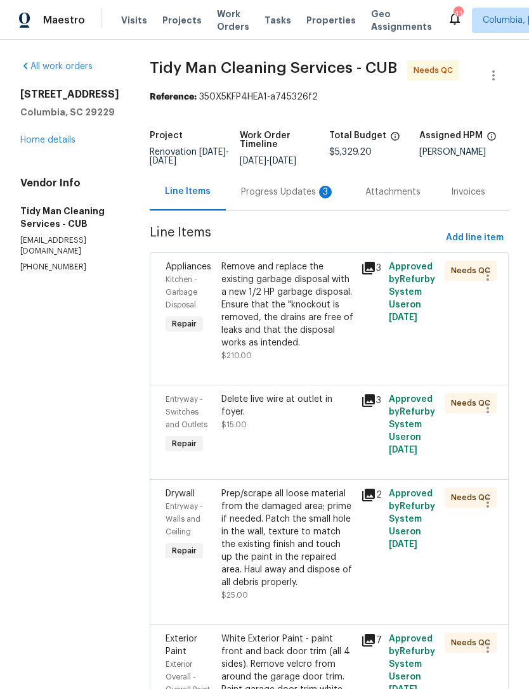
click at [242, 196] on div "Progress Updates 3" at bounding box center [288, 192] width 94 height 13
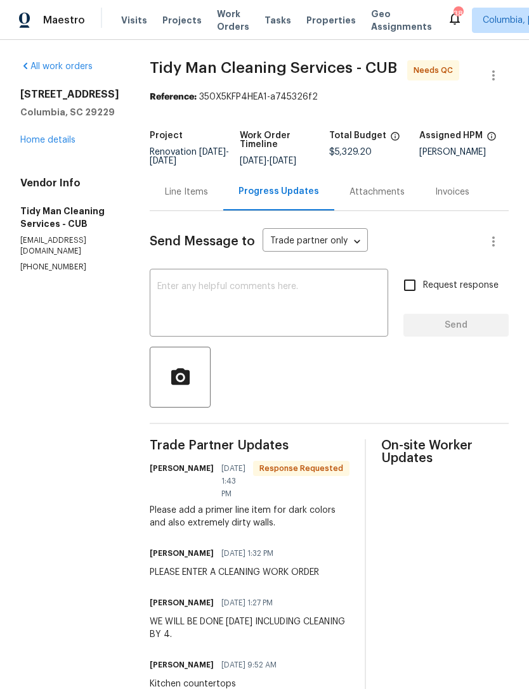
click at [165, 194] on div "Line Items" at bounding box center [186, 192] width 43 height 13
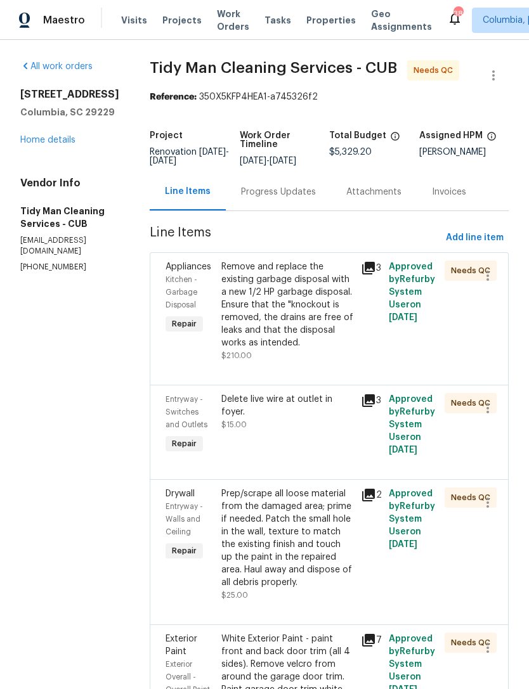
click at [251, 312] on div "Remove and replace the existing garbage disposal with a new 1/2 HP garbage disp…" at bounding box center [287, 305] width 132 height 89
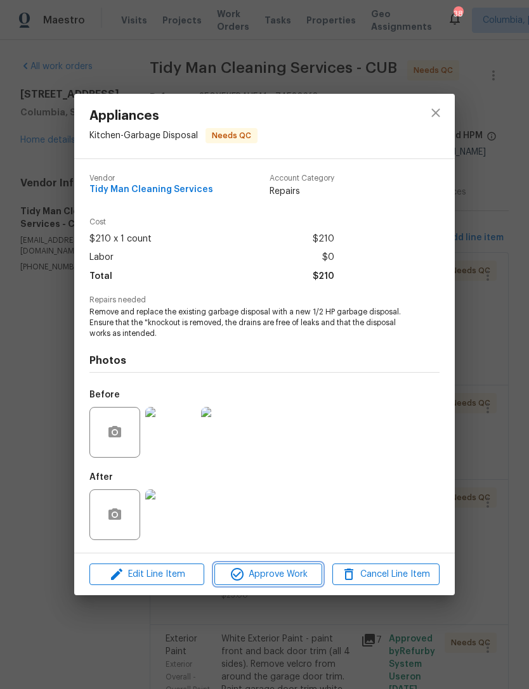
click at [256, 578] on span "Approve Work" at bounding box center [268, 575] width 100 height 16
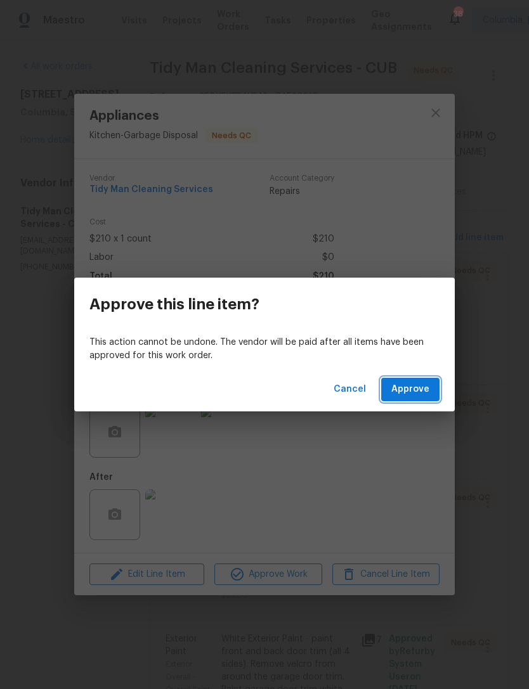
click at [414, 389] on span "Approve" at bounding box center [410, 390] width 38 height 16
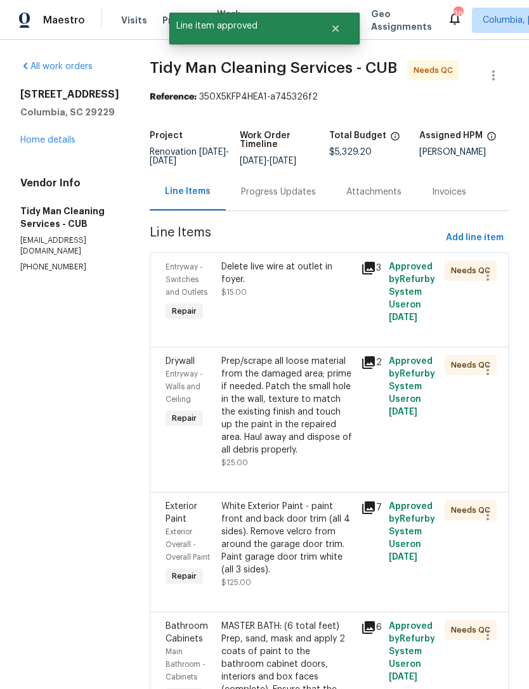
click at [266, 306] on div "Delete live wire at outlet in foyer. $15.00" at bounding box center [288, 292] width 140 height 71
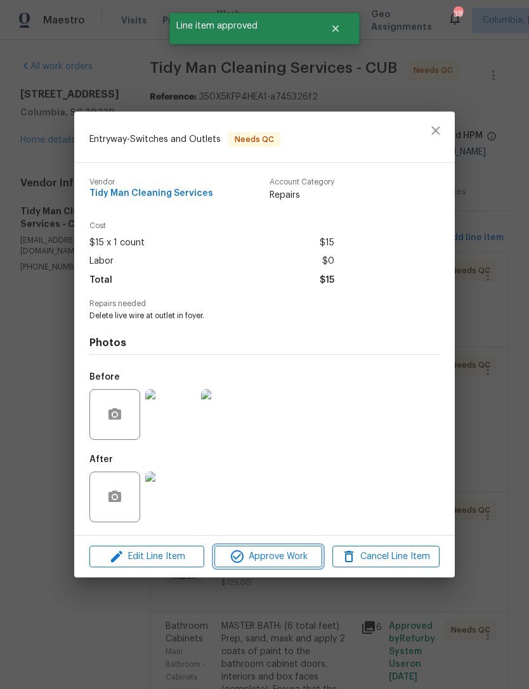
click at [256, 557] on span "Approve Work" at bounding box center [268, 557] width 100 height 16
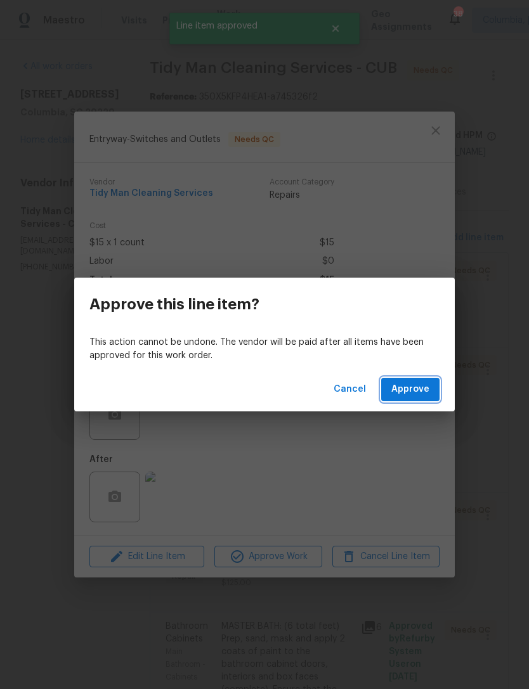
click at [407, 381] on button "Approve" at bounding box center [410, 389] width 58 height 23
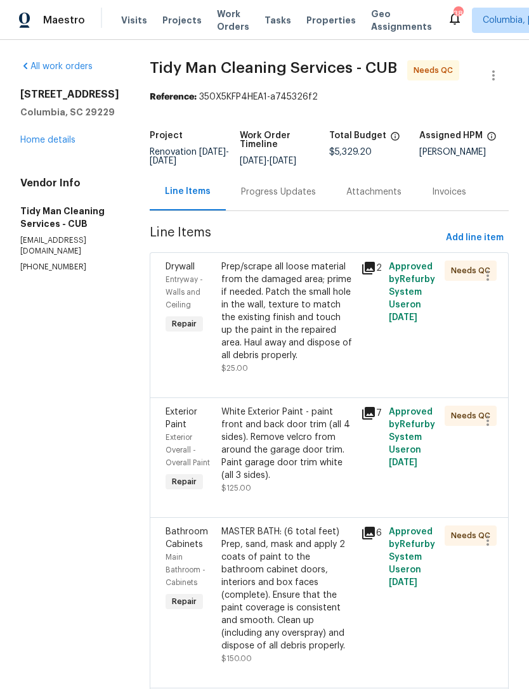
click at [240, 185] on div "Progress Updates" at bounding box center [278, 191] width 105 height 37
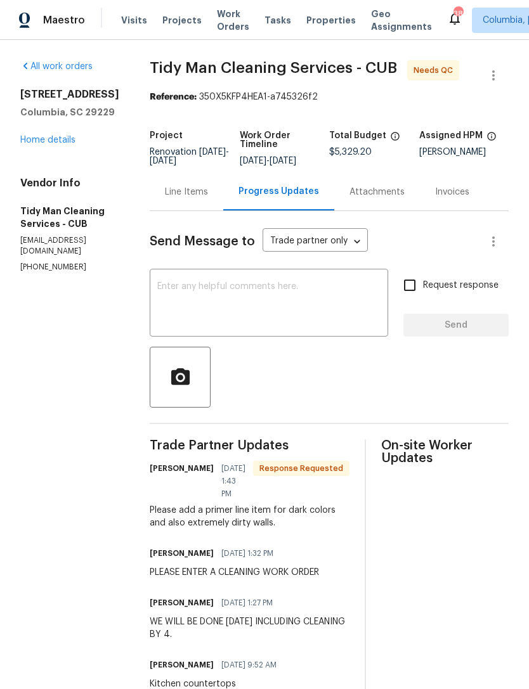
click at [165, 196] on div "Line Items" at bounding box center [186, 192] width 43 height 13
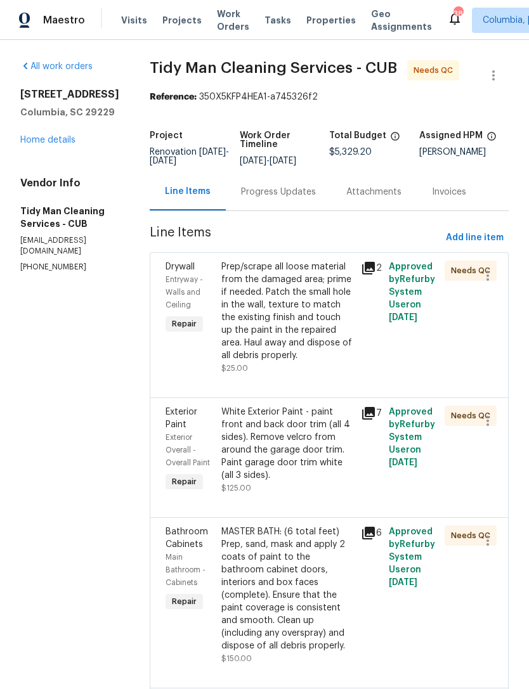
click at [251, 325] on div "Prep/scrape all loose material from the damaged area; prime if needed. Patch th…" at bounding box center [287, 311] width 132 height 101
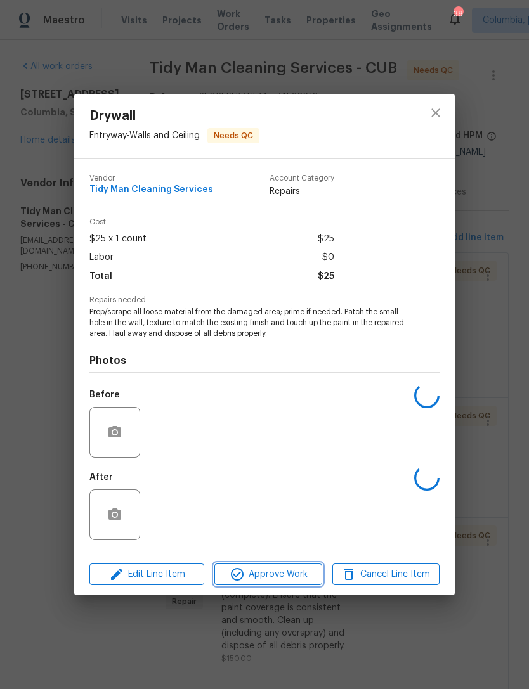
click at [247, 571] on span "Approve Work" at bounding box center [268, 575] width 100 height 16
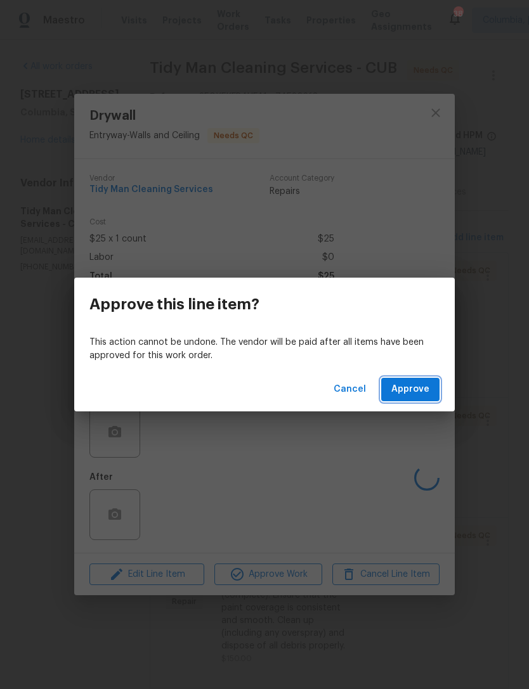
click at [401, 382] on span "Approve" at bounding box center [410, 390] width 38 height 16
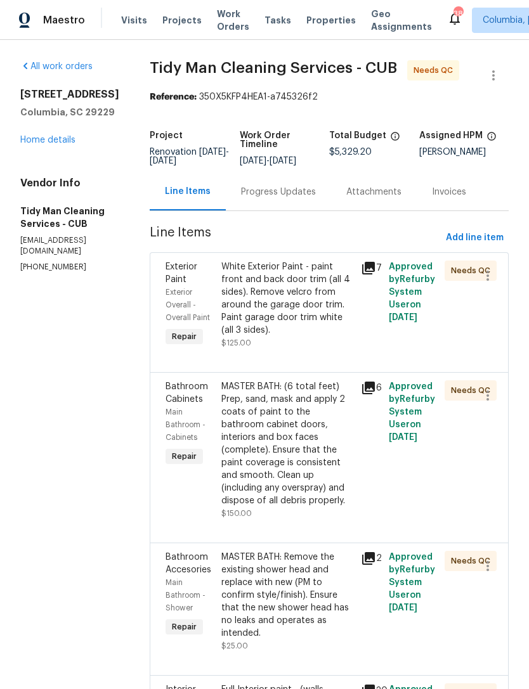
click at [233, 303] on div "White Exterior Paint - paint front and back door trim (all 4 sides). Remove vel…" at bounding box center [287, 299] width 132 height 76
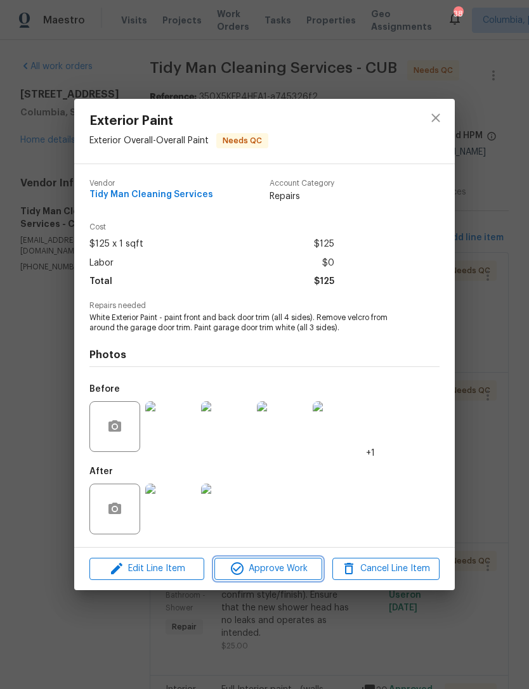
click at [250, 564] on span "Approve Work" at bounding box center [268, 569] width 100 height 16
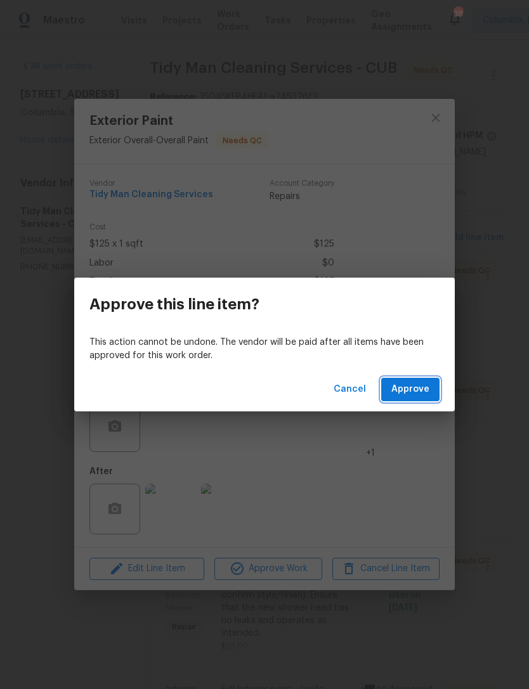
click at [415, 396] on span "Approve" at bounding box center [410, 390] width 38 height 16
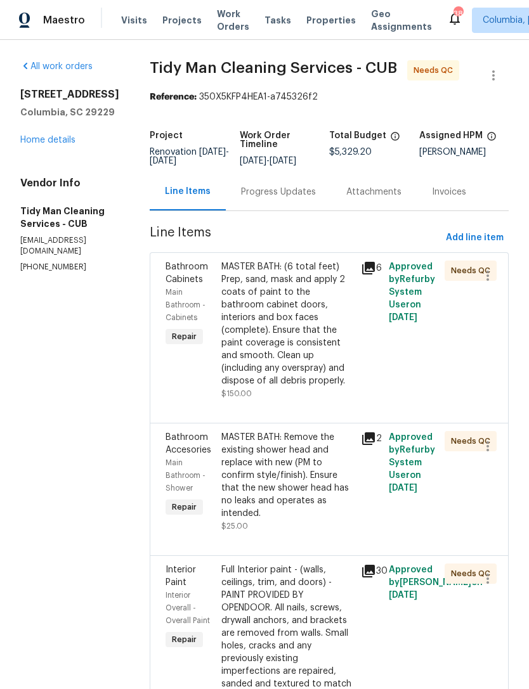
click at [265, 334] on div "MASTER BATH: (6 total feet) Prep, sand, mask and apply 2 coats of paint to the …" at bounding box center [287, 324] width 132 height 127
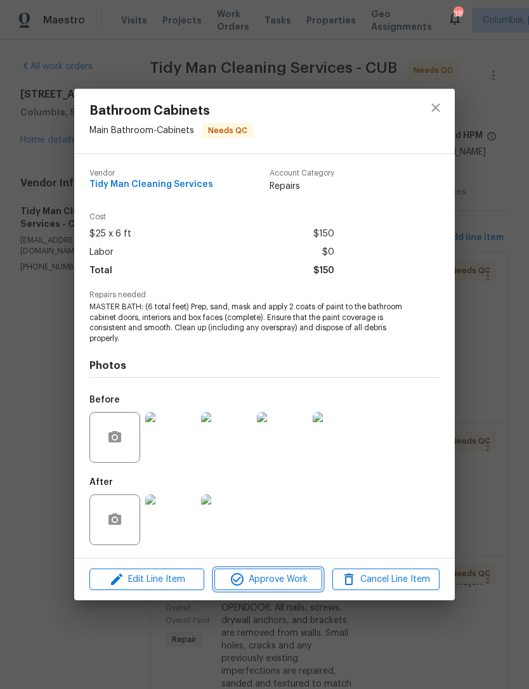
click at [266, 579] on span "Approve Work" at bounding box center [268, 580] width 100 height 16
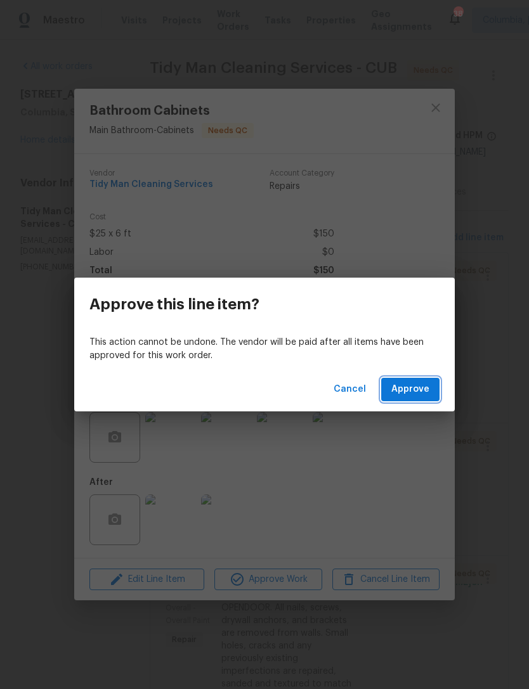
click at [403, 400] on button "Approve" at bounding box center [410, 389] width 58 height 23
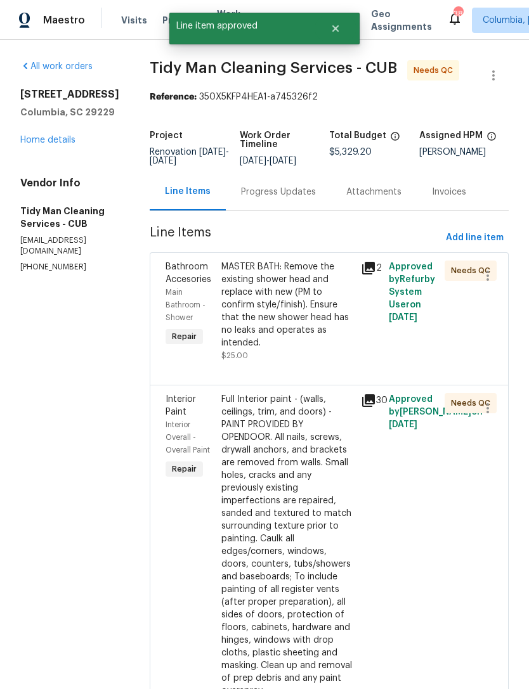
click at [249, 322] on div "MASTER BATH: Remove the existing shower head and replace with new (PM to confir…" at bounding box center [287, 305] width 132 height 89
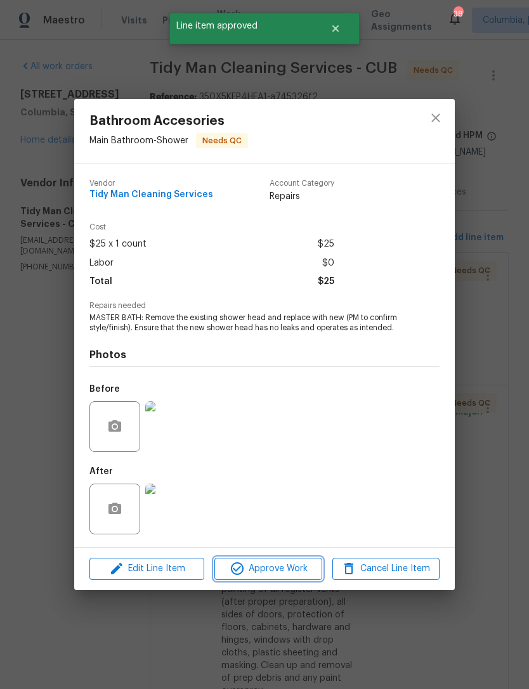
click at [259, 569] on span "Approve Work" at bounding box center [268, 569] width 100 height 16
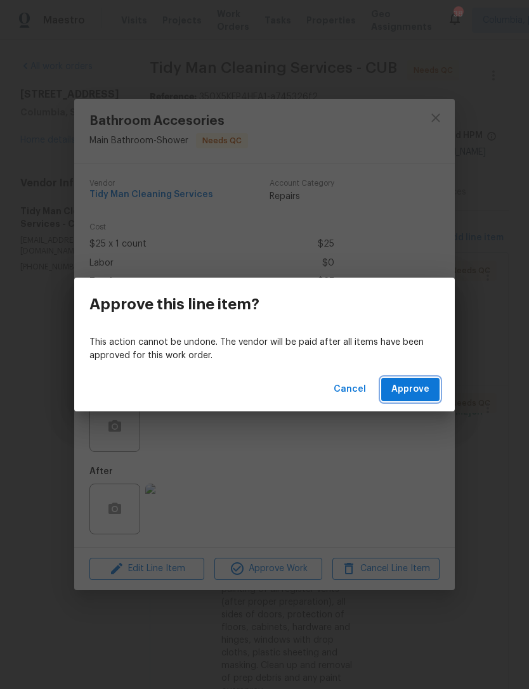
click at [402, 394] on span "Approve" at bounding box center [410, 390] width 38 height 16
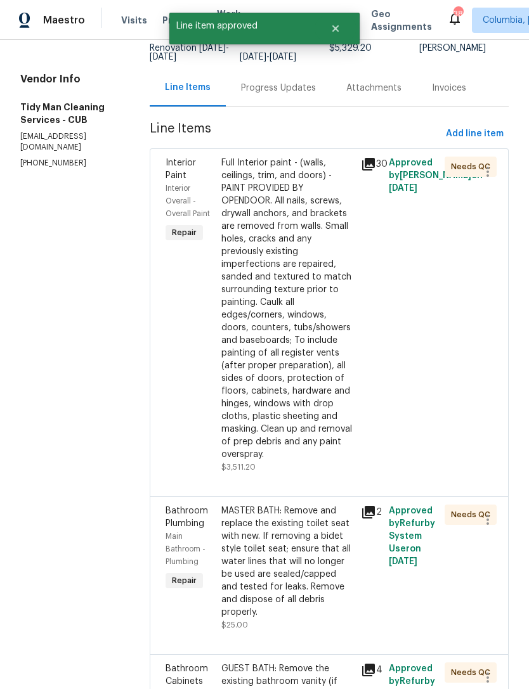
scroll to position [114, 0]
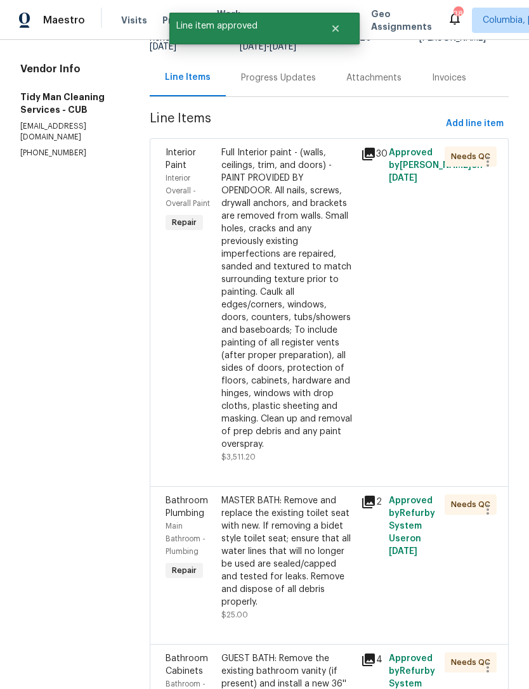
click at [240, 298] on div "Full Interior paint - (walls, ceilings, trim, and doors) - PAINT PROVIDED BY OP…" at bounding box center [287, 299] width 132 height 304
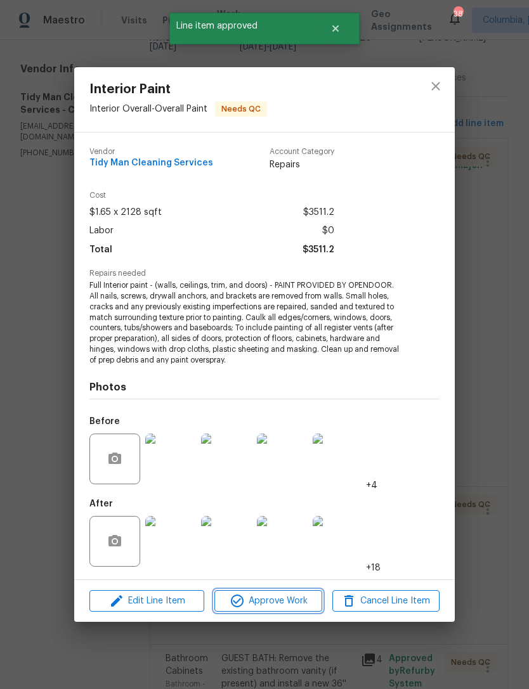
click at [262, 597] on span "Approve Work" at bounding box center [268, 602] width 100 height 16
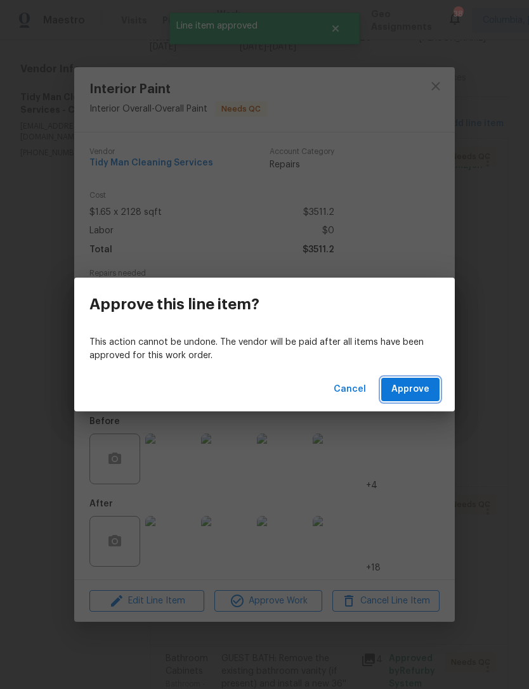
click at [412, 391] on span "Approve" at bounding box center [410, 390] width 38 height 16
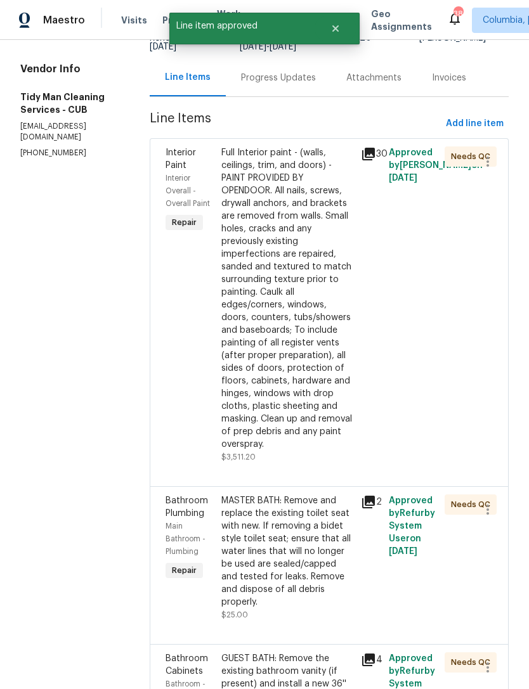
scroll to position [0, 0]
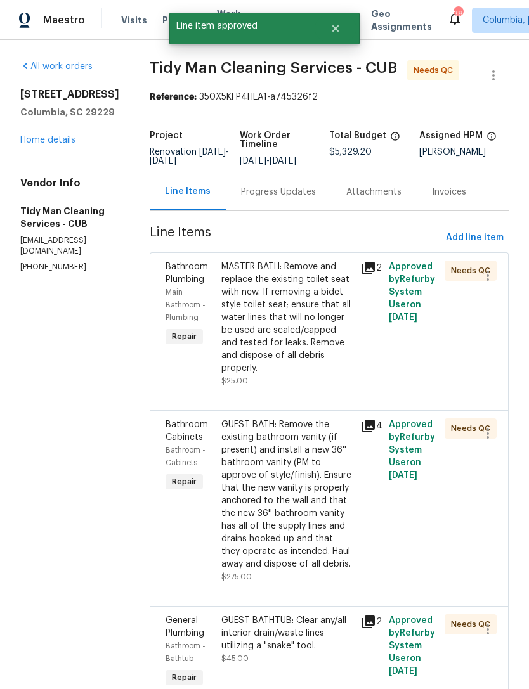
click at [252, 331] on div "MASTER BATH: Remove and replace the existing toilet seat with new. If removing …" at bounding box center [287, 318] width 132 height 114
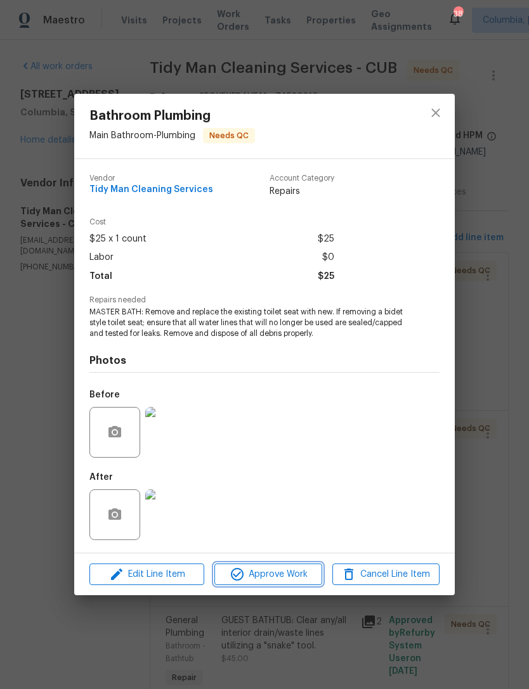
click at [268, 576] on span "Approve Work" at bounding box center [268, 575] width 100 height 16
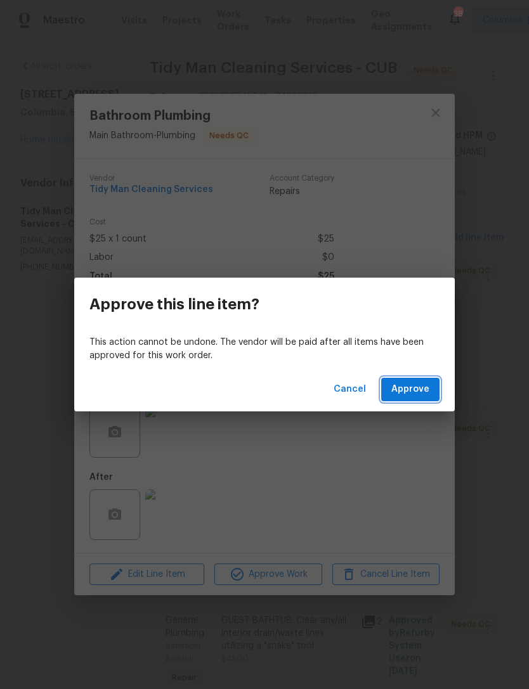
click at [405, 386] on span "Approve" at bounding box center [410, 390] width 38 height 16
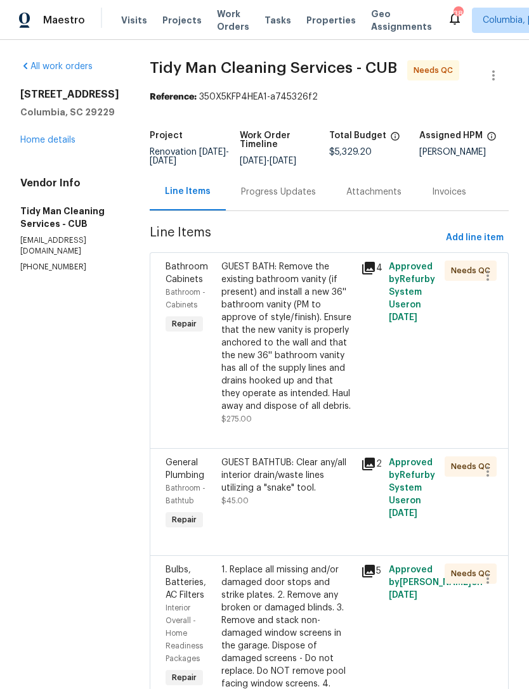
click at [31, 145] on link "Home details" at bounding box center [47, 140] width 55 height 9
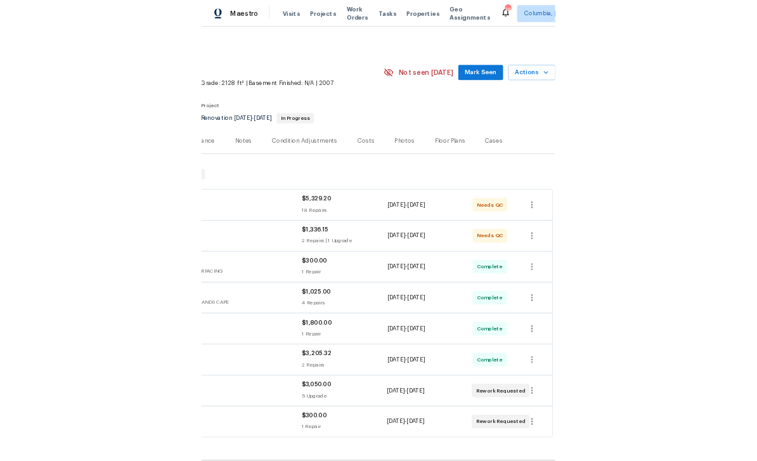
scroll to position [0, 188]
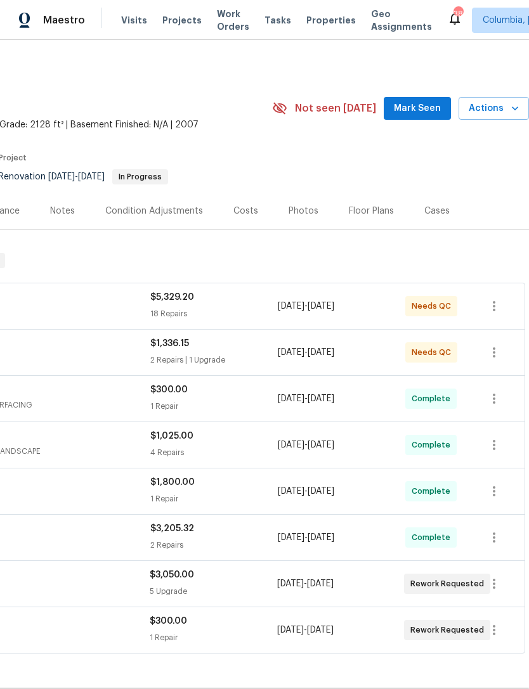
click at [487, 111] on span "Actions" at bounding box center [494, 109] width 50 height 16
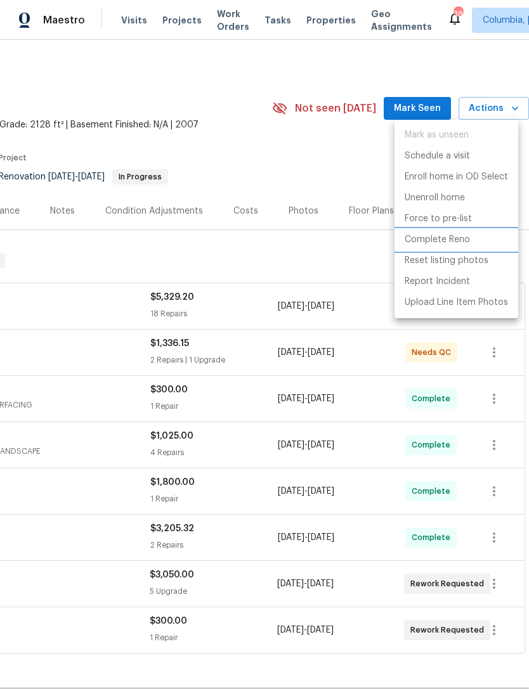
click at [413, 244] on p "Complete Reno" at bounding box center [437, 239] width 65 height 13
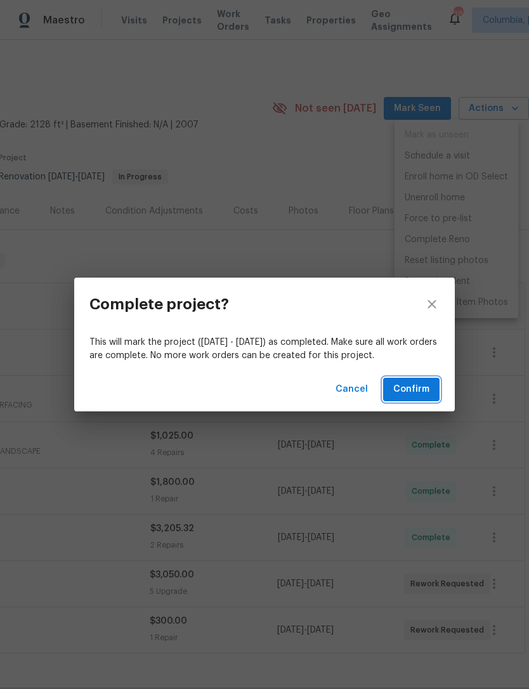
click at [401, 387] on span "Confirm" at bounding box center [411, 390] width 36 height 16
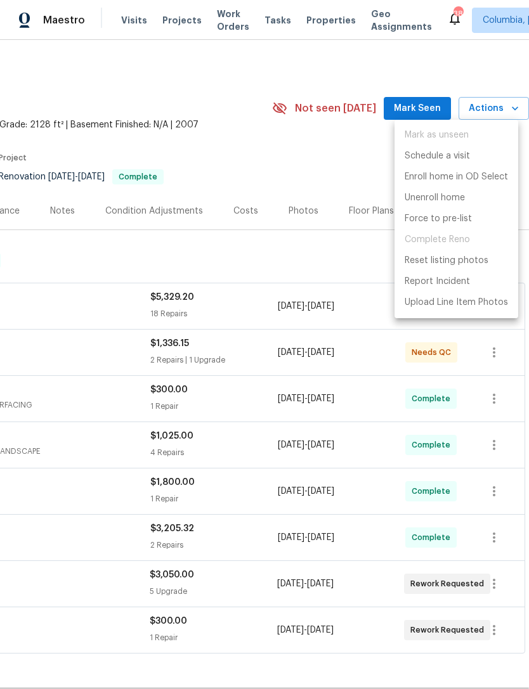
click at [226, 160] on div at bounding box center [264, 344] width 529 height 689
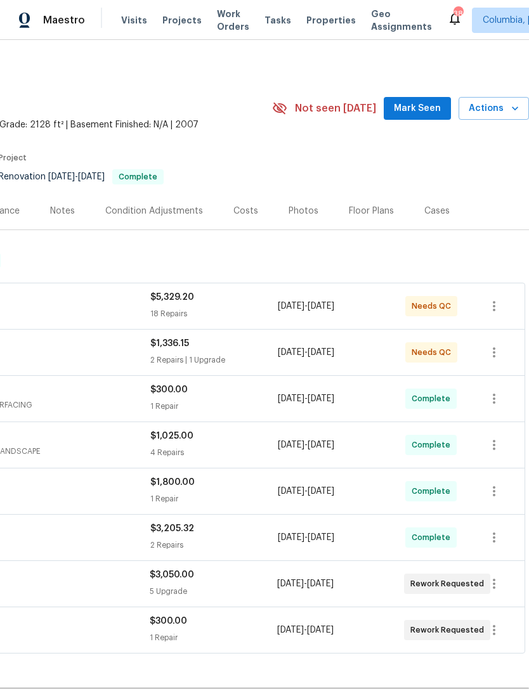
scroll to position [0, 0]
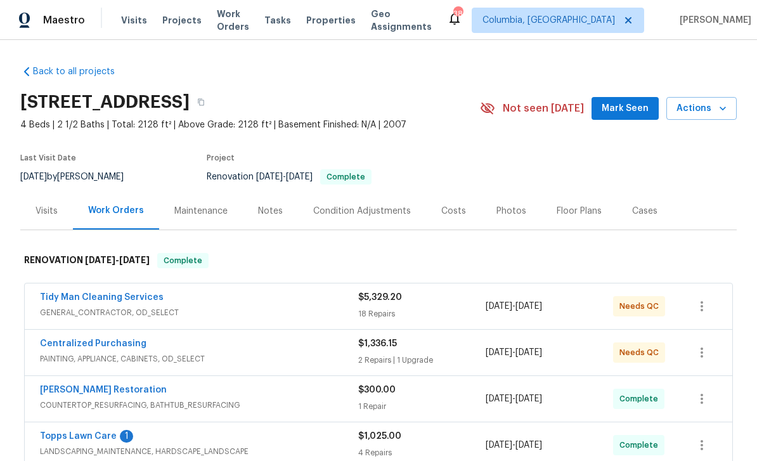
click at [528, 194] on div "Back to all projects 136 Bliss Ln, Columbia, SC 29229 4 Beds | 2 1/2 Baths | To…" at bounding box center [378, 250] width 757 height 421
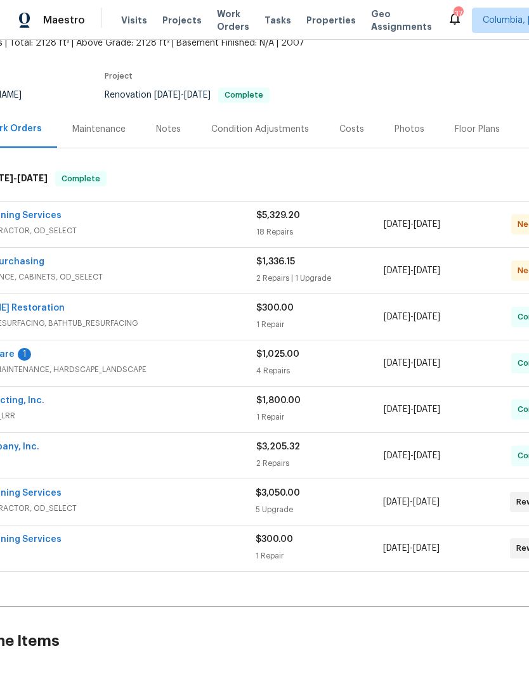
scroll to position [77, 67]
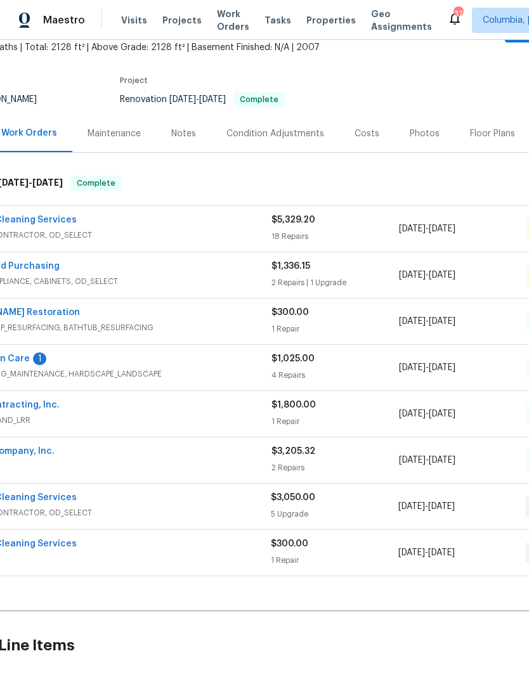
click at [49, 217] on link "Tidy Man Cleaning Services" at bounding box center [15, 220] width 124 height 9
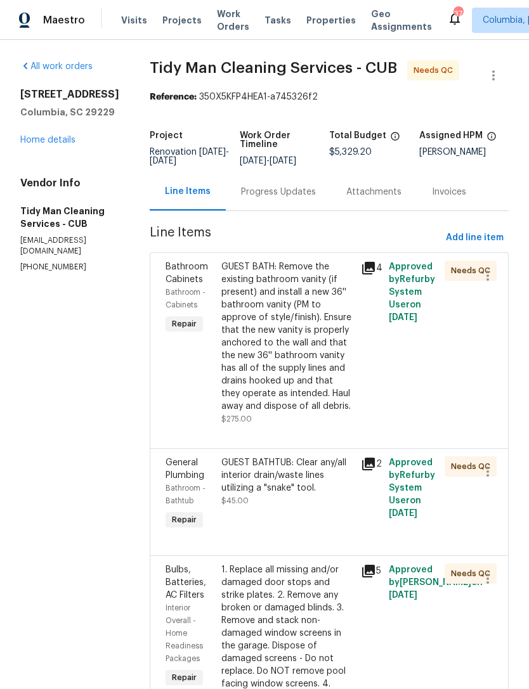
click at [266, 353] on div "GUEST BATH: Remove the existing bathroom vanity (if present) and install a new …" at bounding box center [287, 337] width 132 height 152
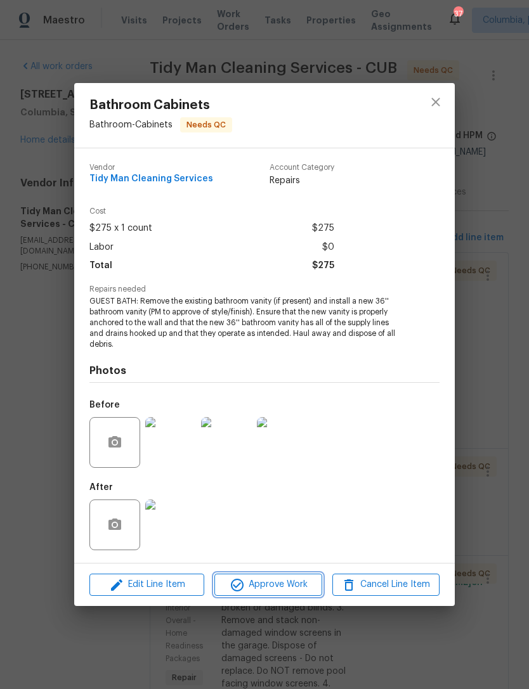
click at [258, 585] on span "Approve Work" at bounding box center [268, 585] width 100 height 16
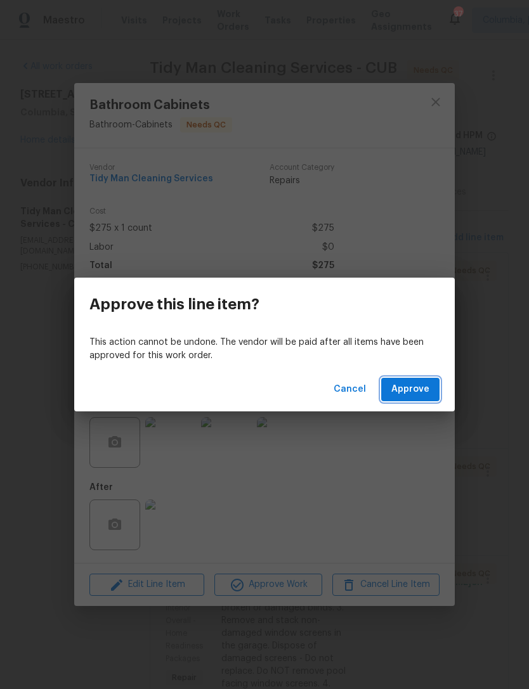
click at [416, 394] on span "Approve" at bounding box center [410, 390] width 38 height 16
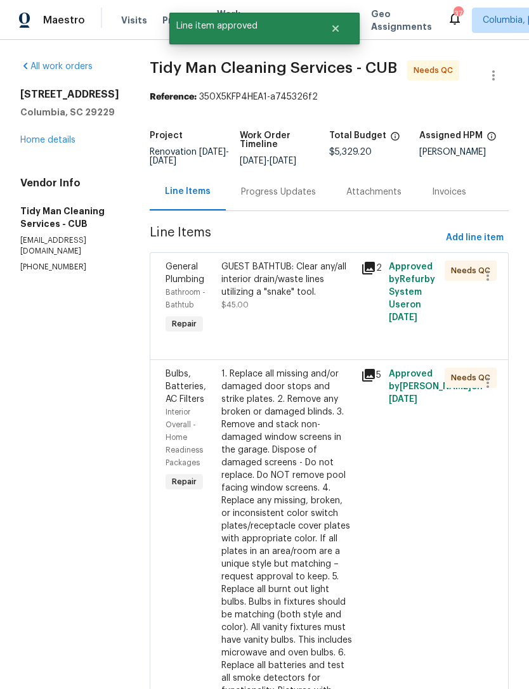
click at [280, 305] on div "GUEST BATHTUB: Clear any/all interior drain/waste lines utilizing a "snake" too…" at bounding box center [287, 286] width 132 height 51
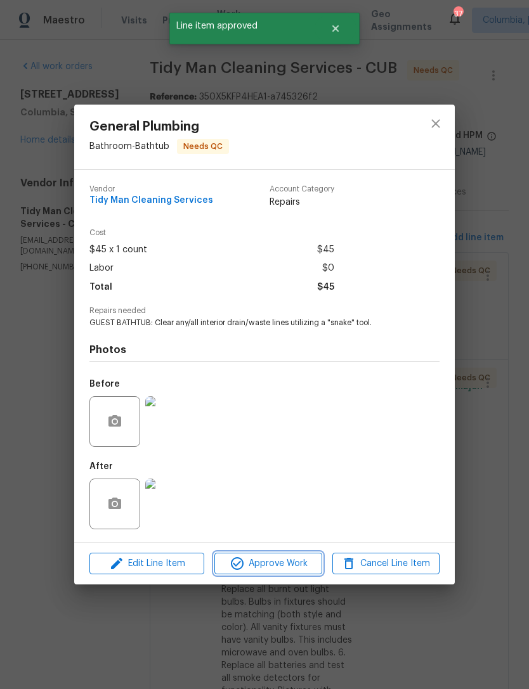
click at [263, 566] on span "Approve Work" at bounding box center [268, 564] width 100 height 16
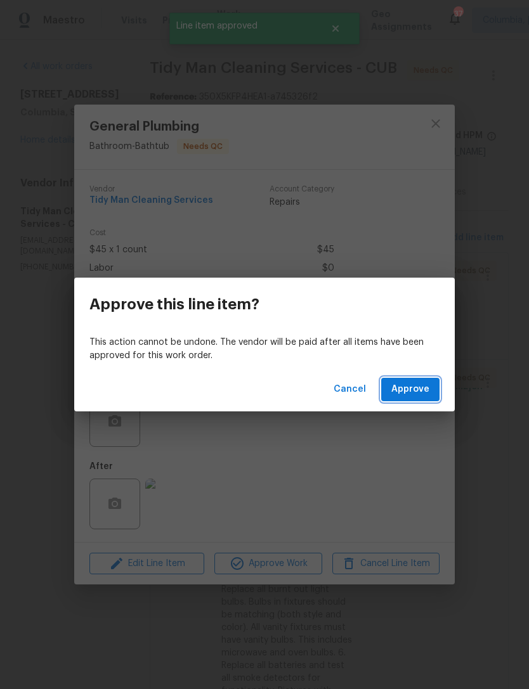
click at [405, 391] on span "Approve" at bounding box center [410, 390] width 38 height 16
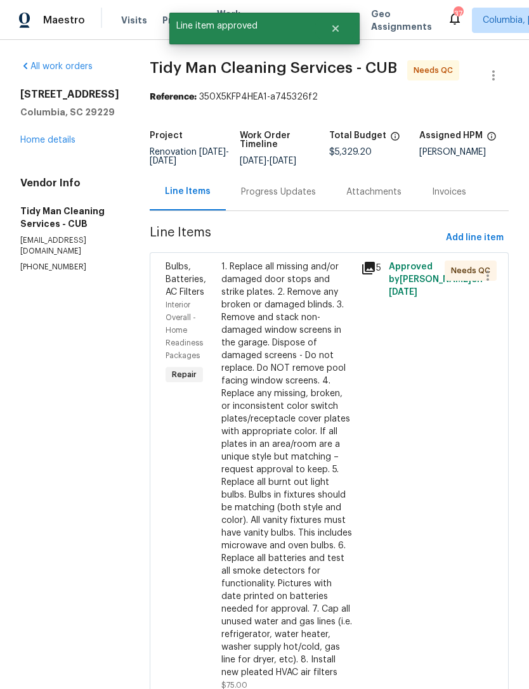
click at [261, 482] on div "1. Replace all missing and/or damaged door stops and strike plates. 2. Remove a…" at bounding box center [287, 470] width 132 height 419
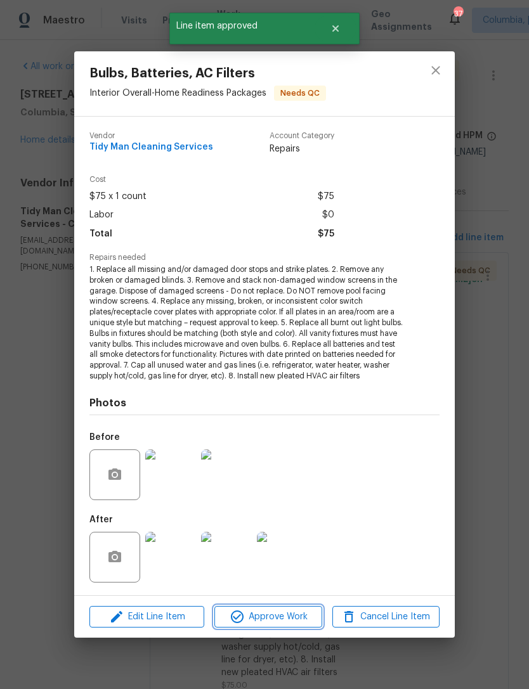
click at [259, 612] on span "Approve Work" at bounding box center [268, 617] width 100 height 16
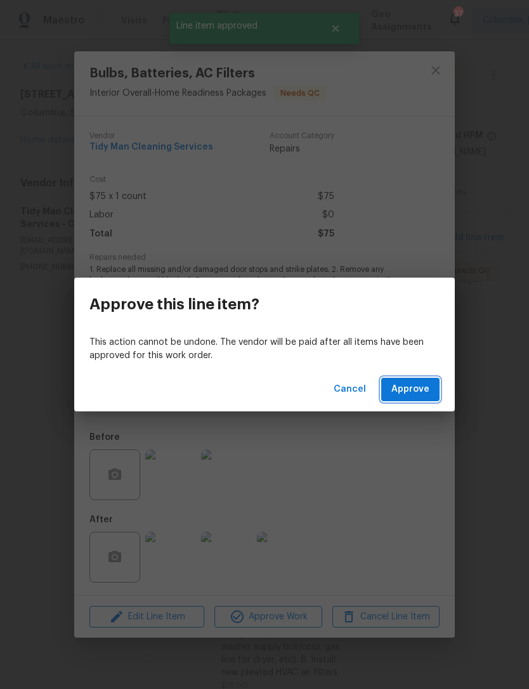
click at [408, 389] on span "Approve" at bounding box center [410, 390] width 38 height 16
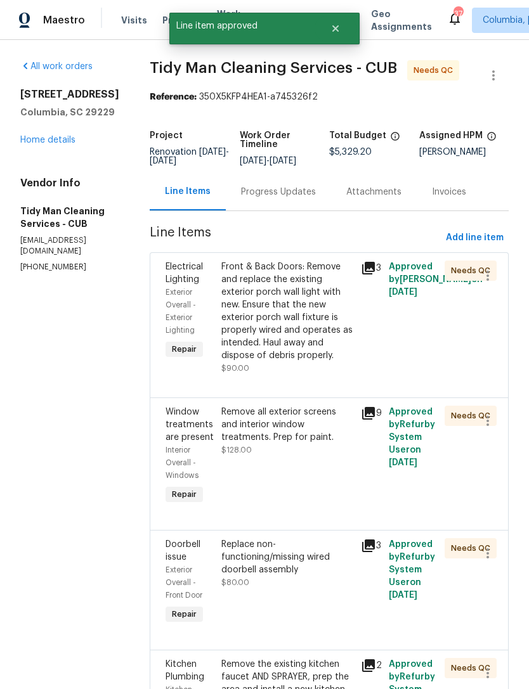
scroll to position [43, 0]
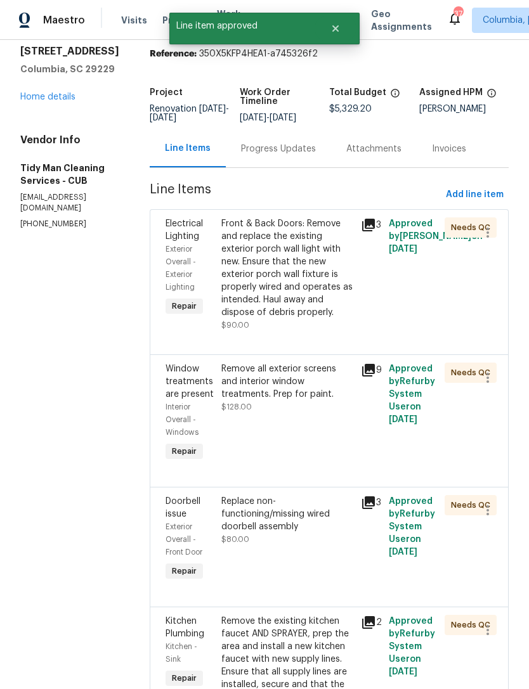
click at [268, 287] on div "Front & Back Doors: Remove and replace the existing exterior porch wall light w…" at bounding box center [287, 268] width 132 height 101
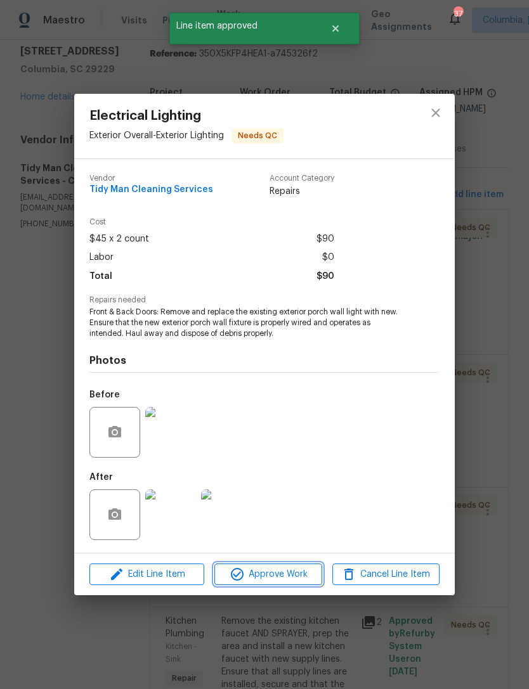
click at [265, 577] on span "Approve Work" at bounding box center [268, 575] width 100 height 16
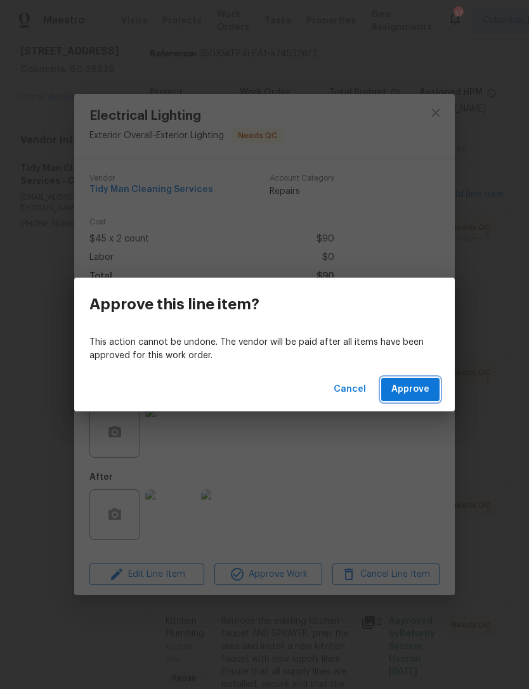
click at [406, 395] on span "Approve" at bounding box center [410, 390] width 38 height 16
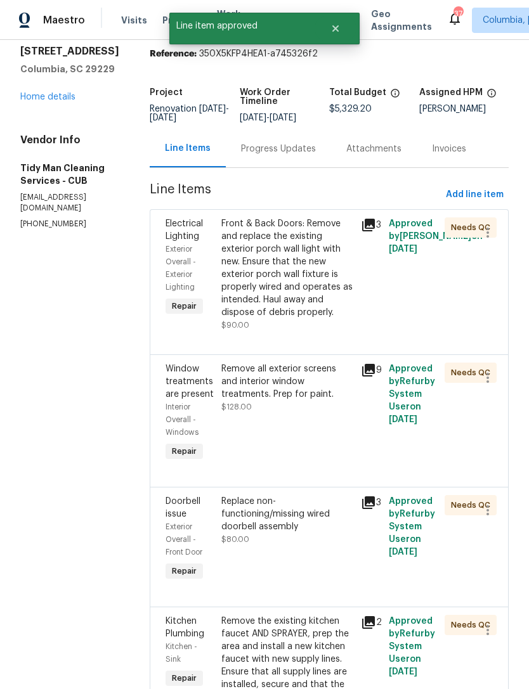
scroll to position [0, 0]
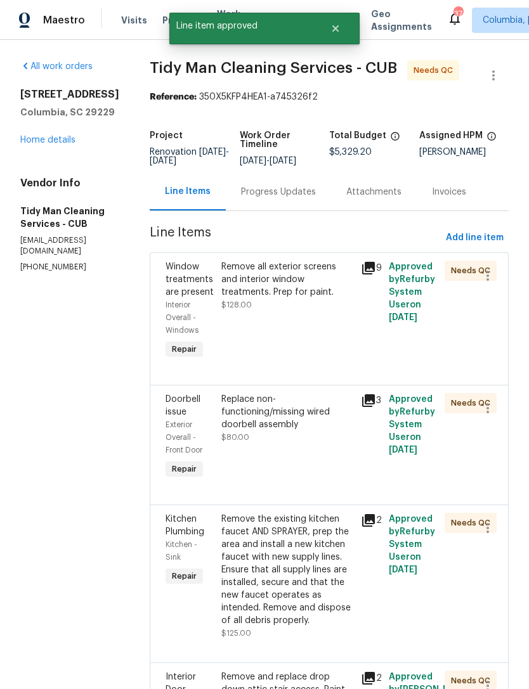
click at [271, 307] on div "Remove all exterior screens and interior window treatments. Prep for paint. $12…" at bounding box center [287, 286] width 132 height 51
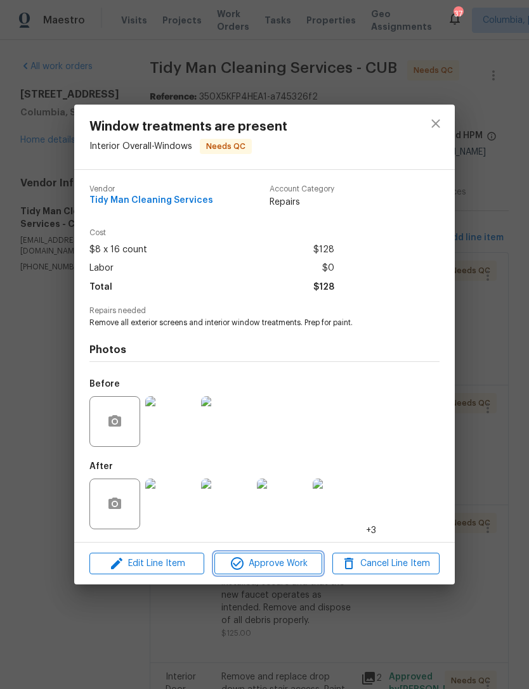
click at [258, 565] on span "Approve Work" at bounding box center [268, 564] width 100 height 16
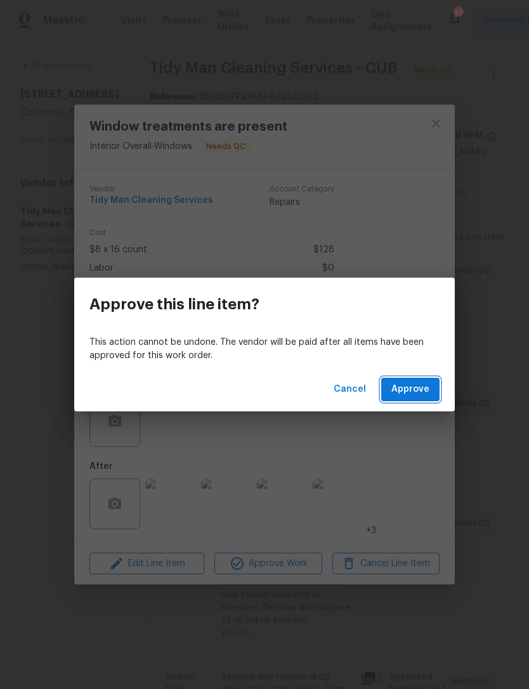
click at [418, 379] on button "Approve" at bounding box center [410, 389] width 58 height 23
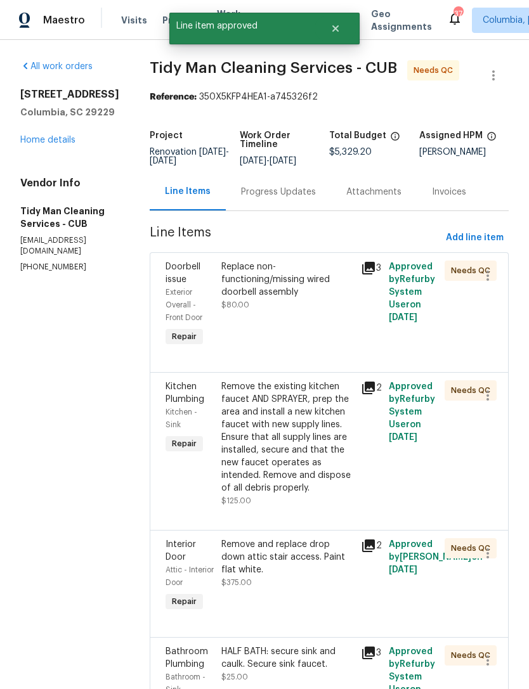
click at [280, 319] on div "Replace non-functioning/missing wired doorbell assembly $80.00" at bounding box center [288, 305] width 140 height 96
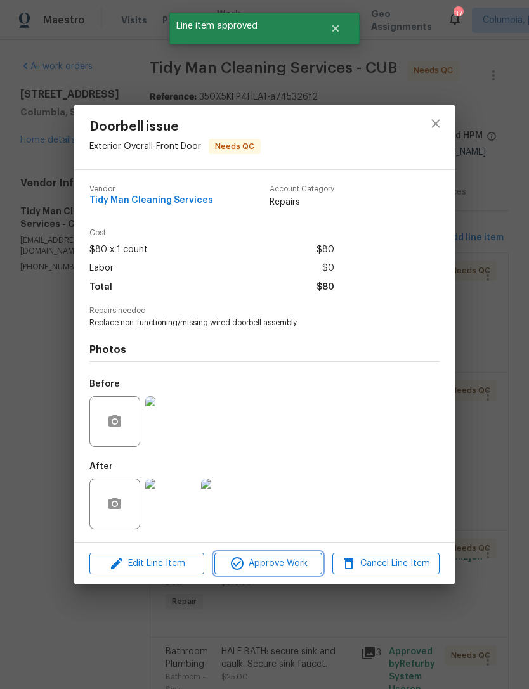
click at [268, 567] on span "Approve Work" at bounding box center [268, 564] width 100 height 16
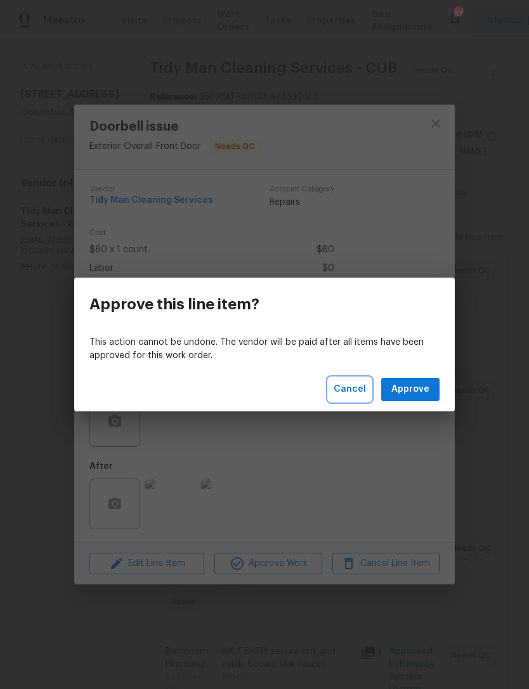
click at [347, 389] on span "Cancel" at bounding box center [350, 390] width 32 height 16
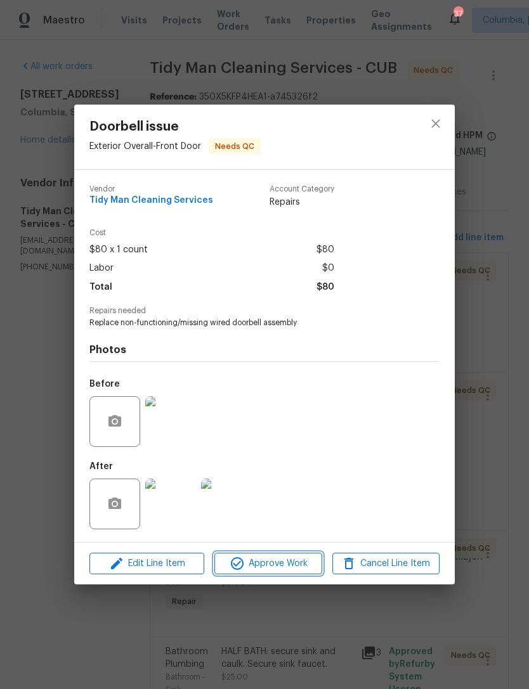
click at [268, 564] on span "Approve Work" at bounding box center [268, 564] width 100 height 16
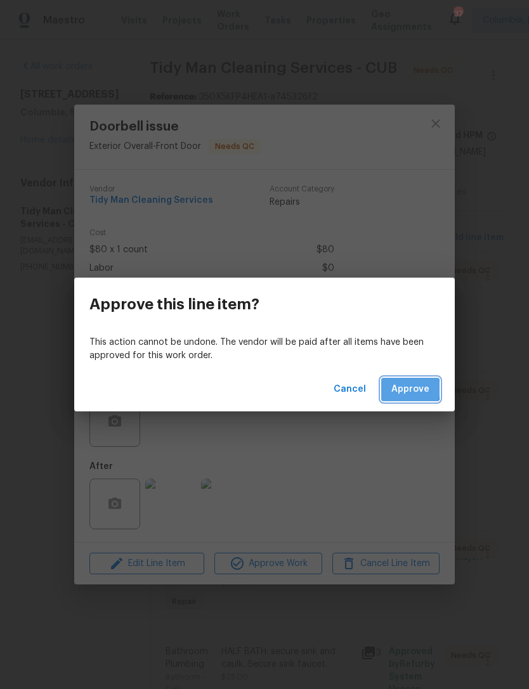
click at [404, 389] on span "Approve" at bounding box center [410, 390] width 38 height 16
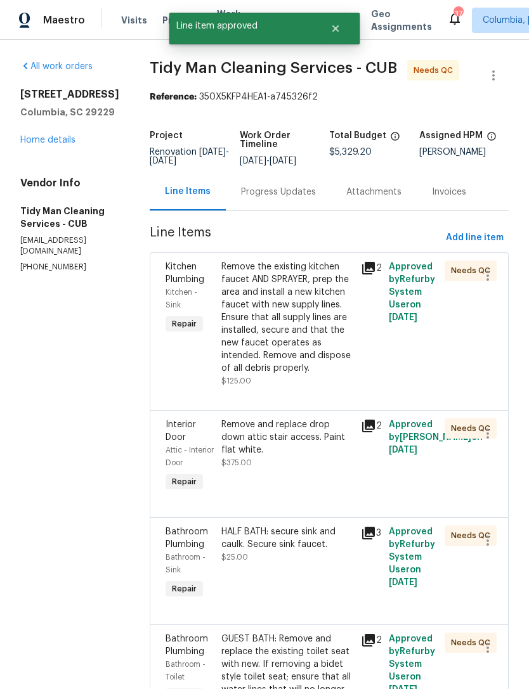
click at [266, 346] on div "Remove the existing kitchen faucet AND SPRAYER, prep the area and install a new…" at bounding box center [287, 318] width 132 height 114
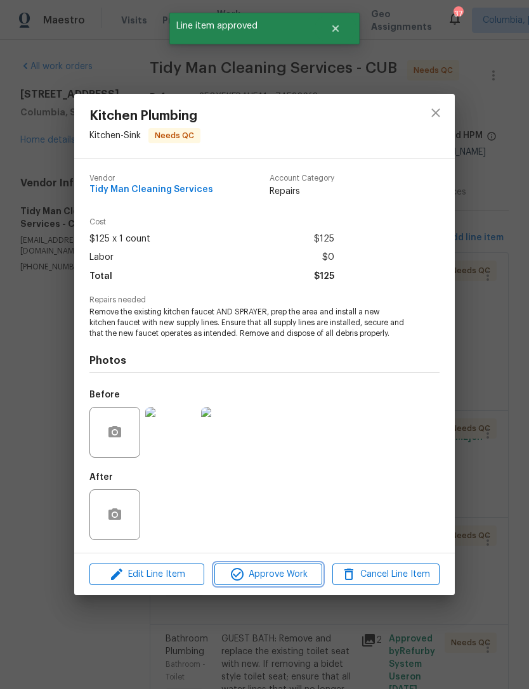
click at [256, 576] on span "Approve Work" at bounding box center [268, 575] width 100 height 16
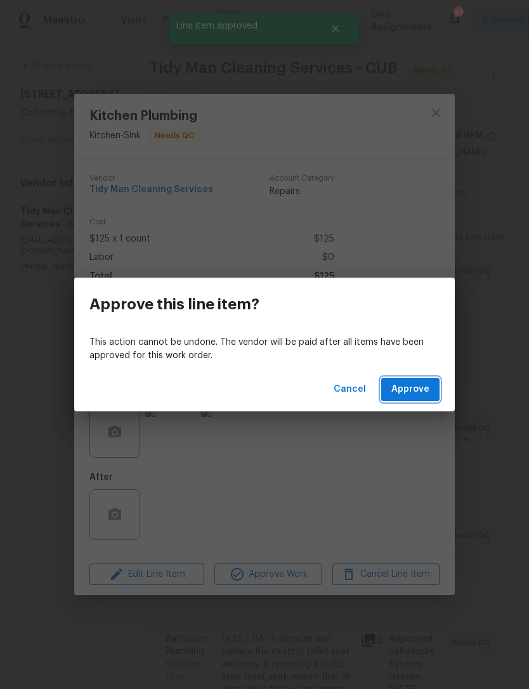
click at [398, 396] on span "Approve" at bounding box center [410, 390] width 38 height 16
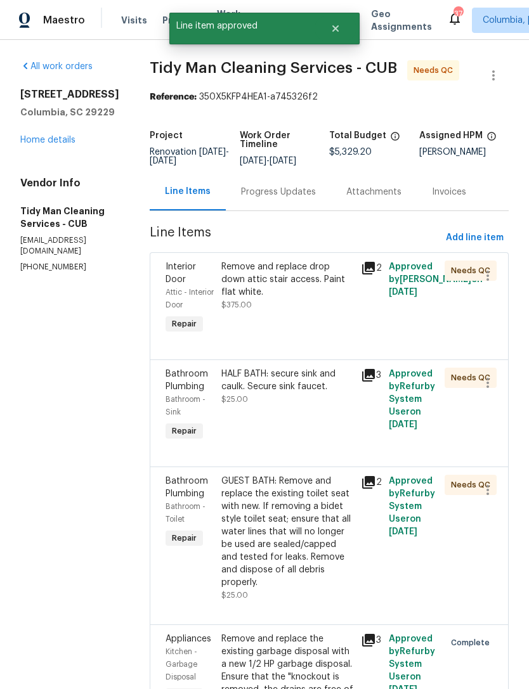
click at [285, 317] on div "Remove and replace drop down attic stair access. Paint flat white. $375.00" at bounding box center [288, 299] width 140 height 84
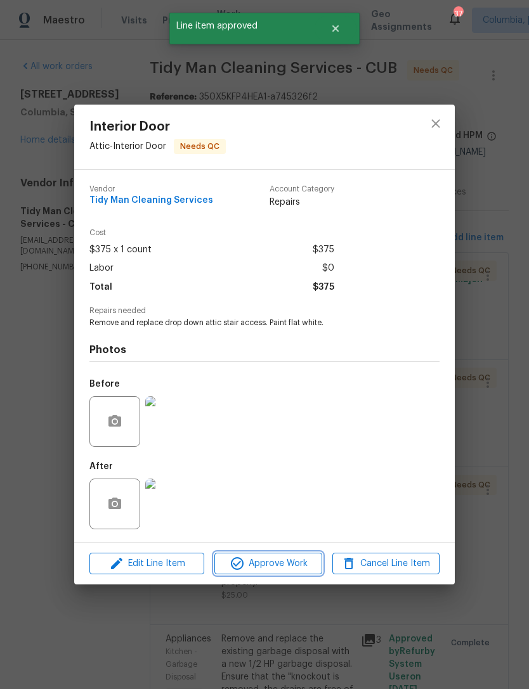
click at [272, 563] on span "Approve Work" at bounding box center [268, 564] width 100 height 16
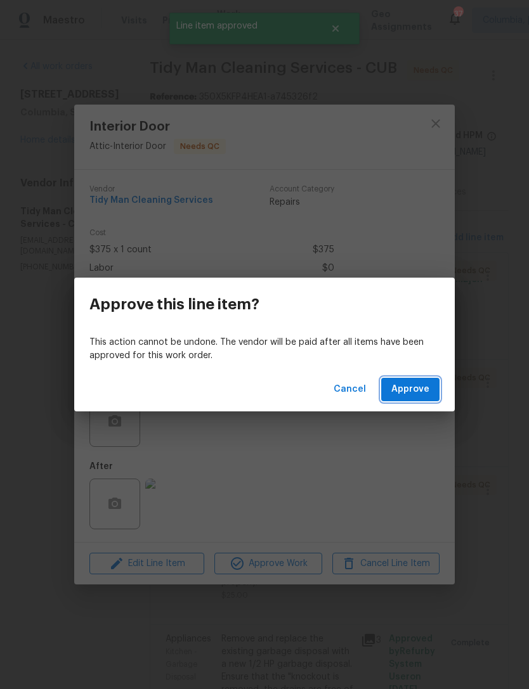
click at [416, 393] on span "Approve" at bounding box center [410, 390] width 38 height 16
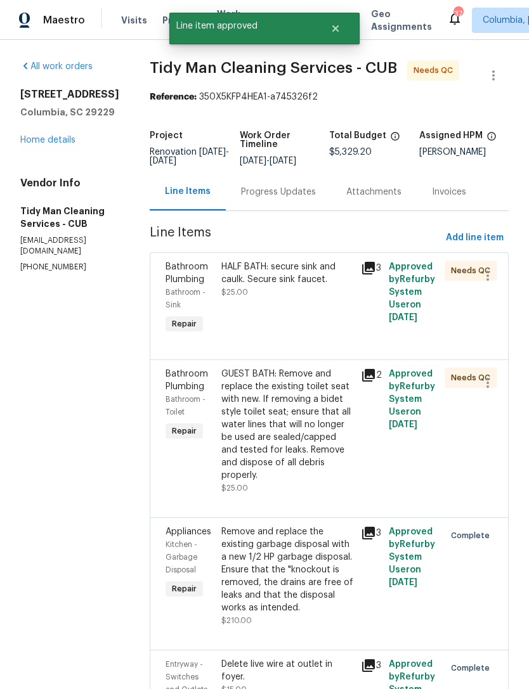
click at [249, 308] on div "HALF BATH: secure sink and caulk. Secure sink faucet. $25.00" at bounding box center [288, 299] width 140 height 84
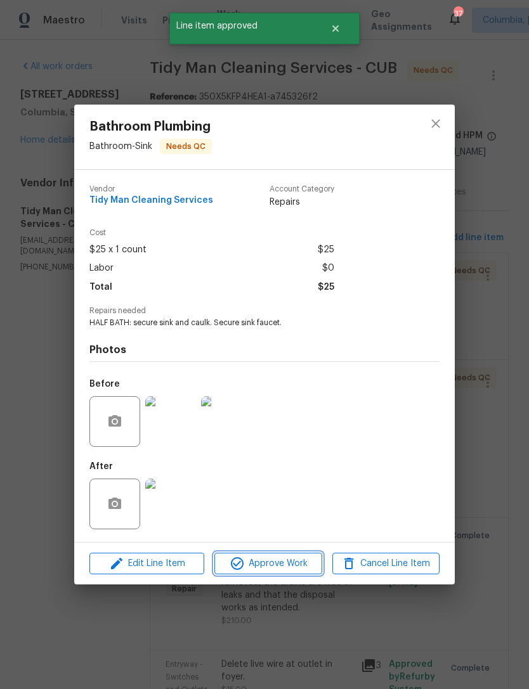
click at [266, 566] on span "Approve Work" at bounding box center [268, 564] width 100 height 16
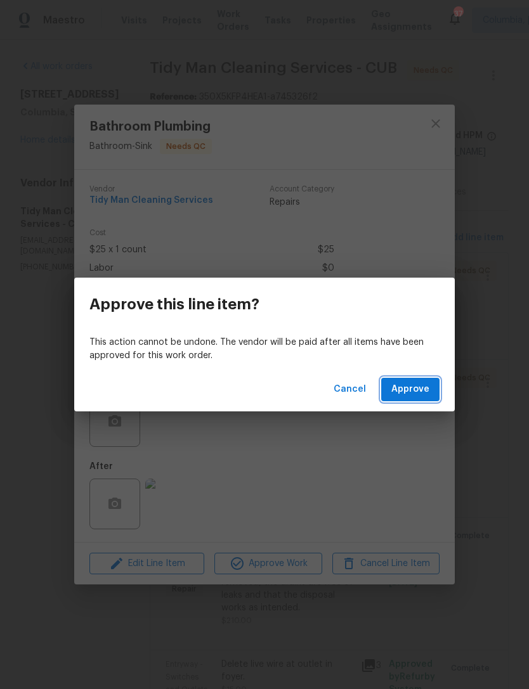
click at [406, 392] on span "Approve" at bounding box center [410, 390] width 38 height 16
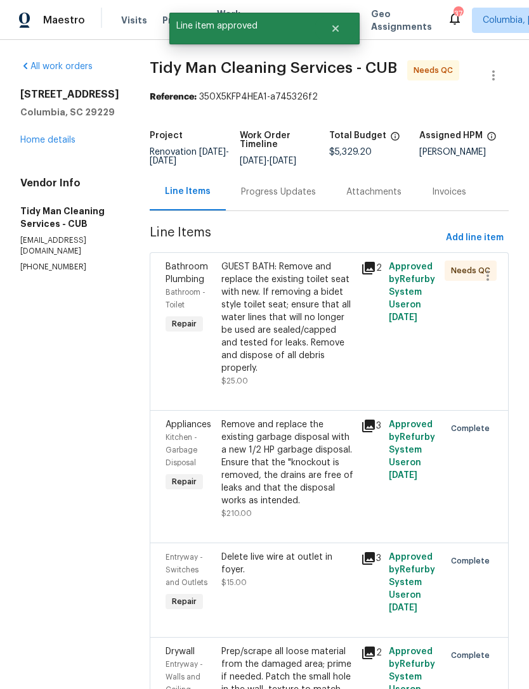
click at [273, 340] on div "GUEST BATH: Remove and replace the existing toilet seat with new. If removing a…" at bounding box center [287, 318] width 132 height 114
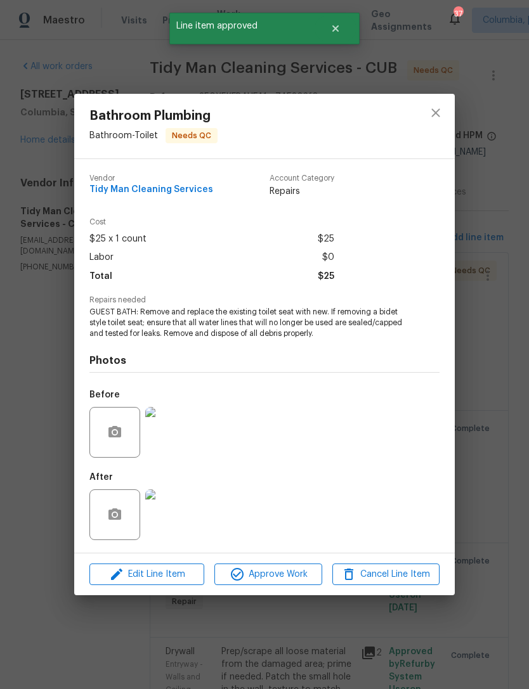
click at [441, 108] on icon "close" at bounding box center [435, 112] width 15 height 15
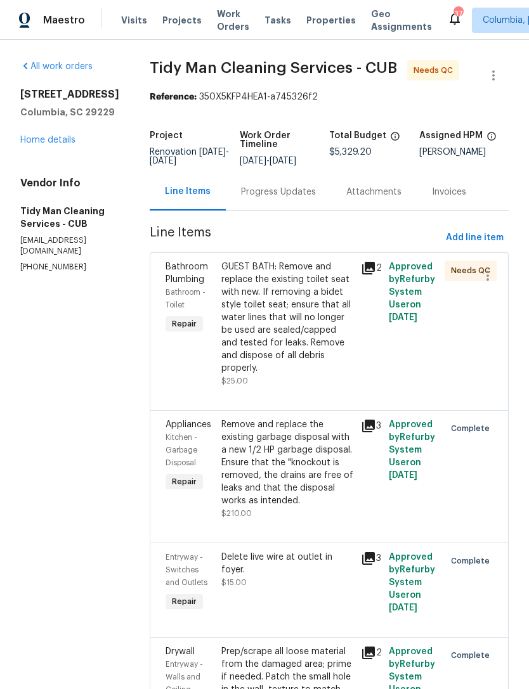
click at [31, 145] on link "Home details" at bounding box center [47, 140] width 55 height 9
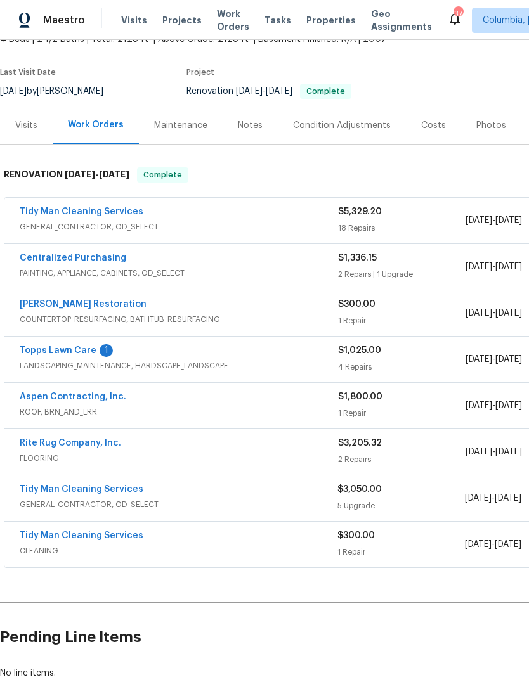
scroll to position [86, 0]
click at [80, 259] on link "Centralized Purchasing" at bounding box center [73, 257] width 107 height 9
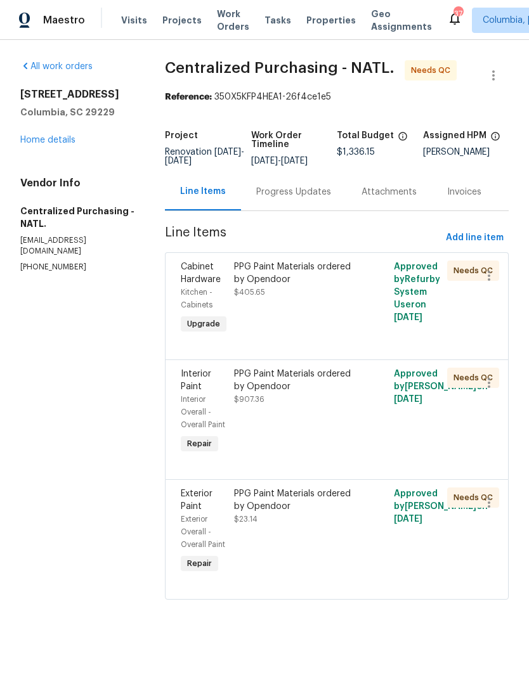
click at [37, 138] on link "Home details" at bounding box center [47, 140] width 55 height 9
